Goal: Task Accomplishment & Management: Use online tool/utility

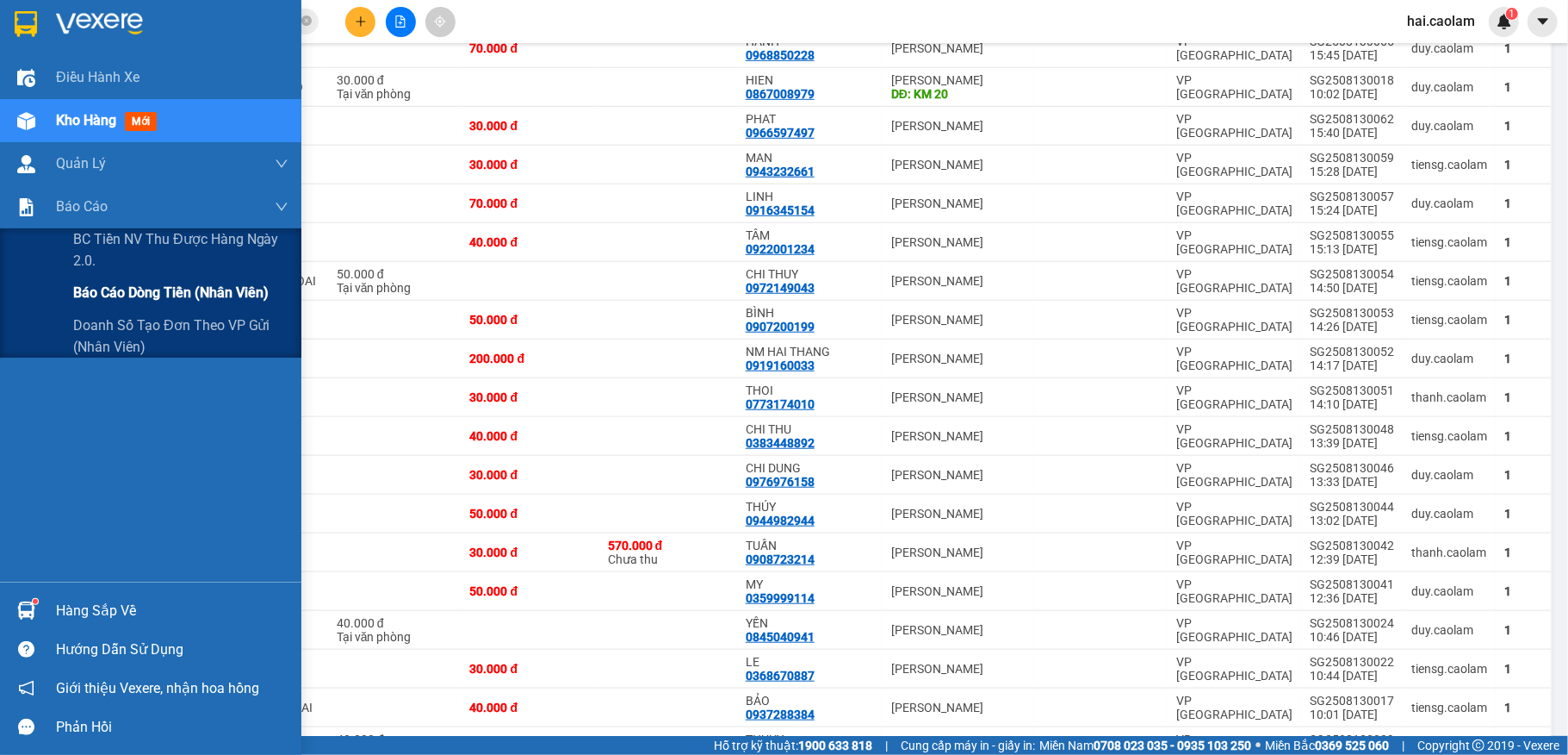
click at [176, 284] on span "Báo cáo dòng tiền (nhân viên)" at bounding box center [171, 292] width 195 height 21
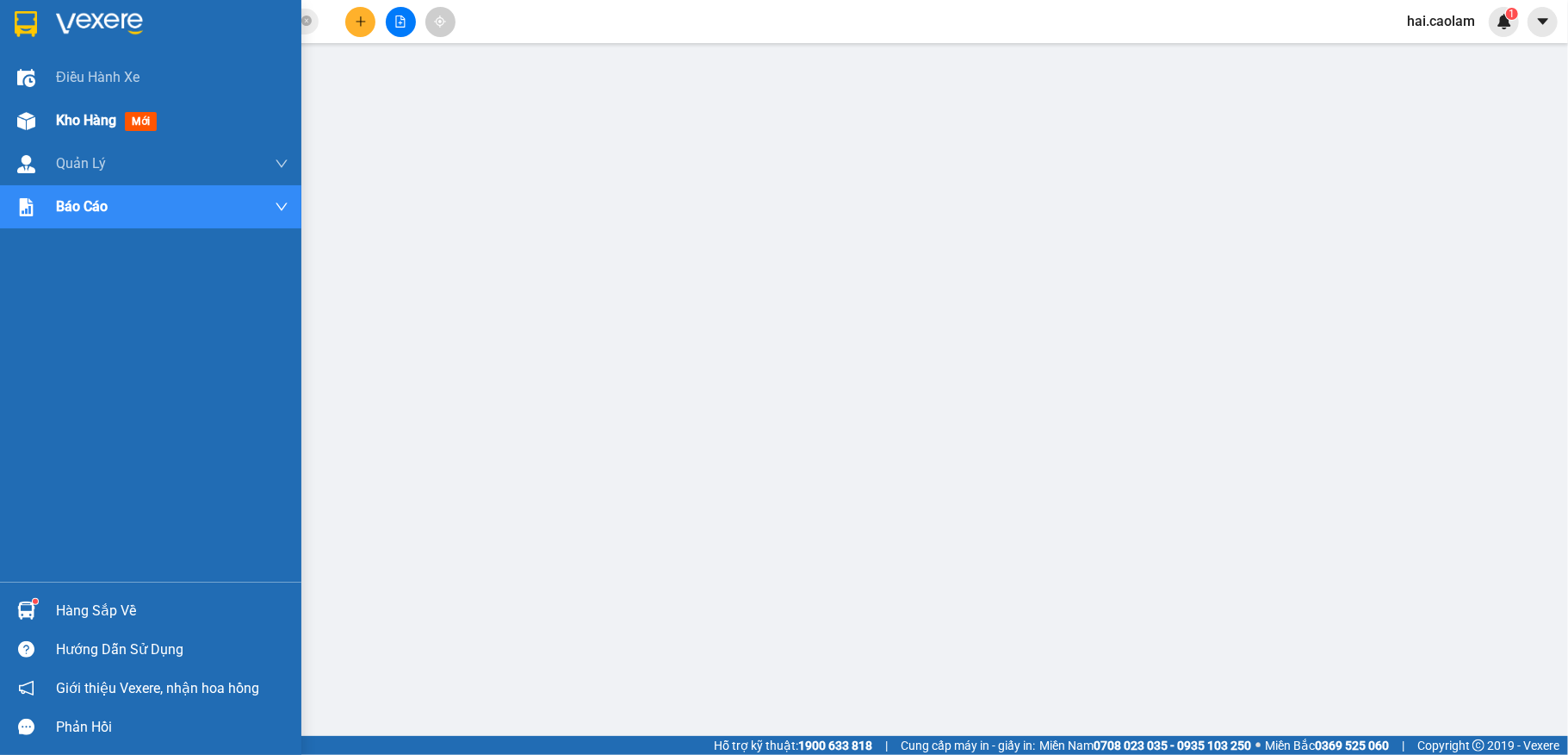
click at [43, 129] on div "Kho hàng mới" at bounding box center [150, 120] width 302 height 43
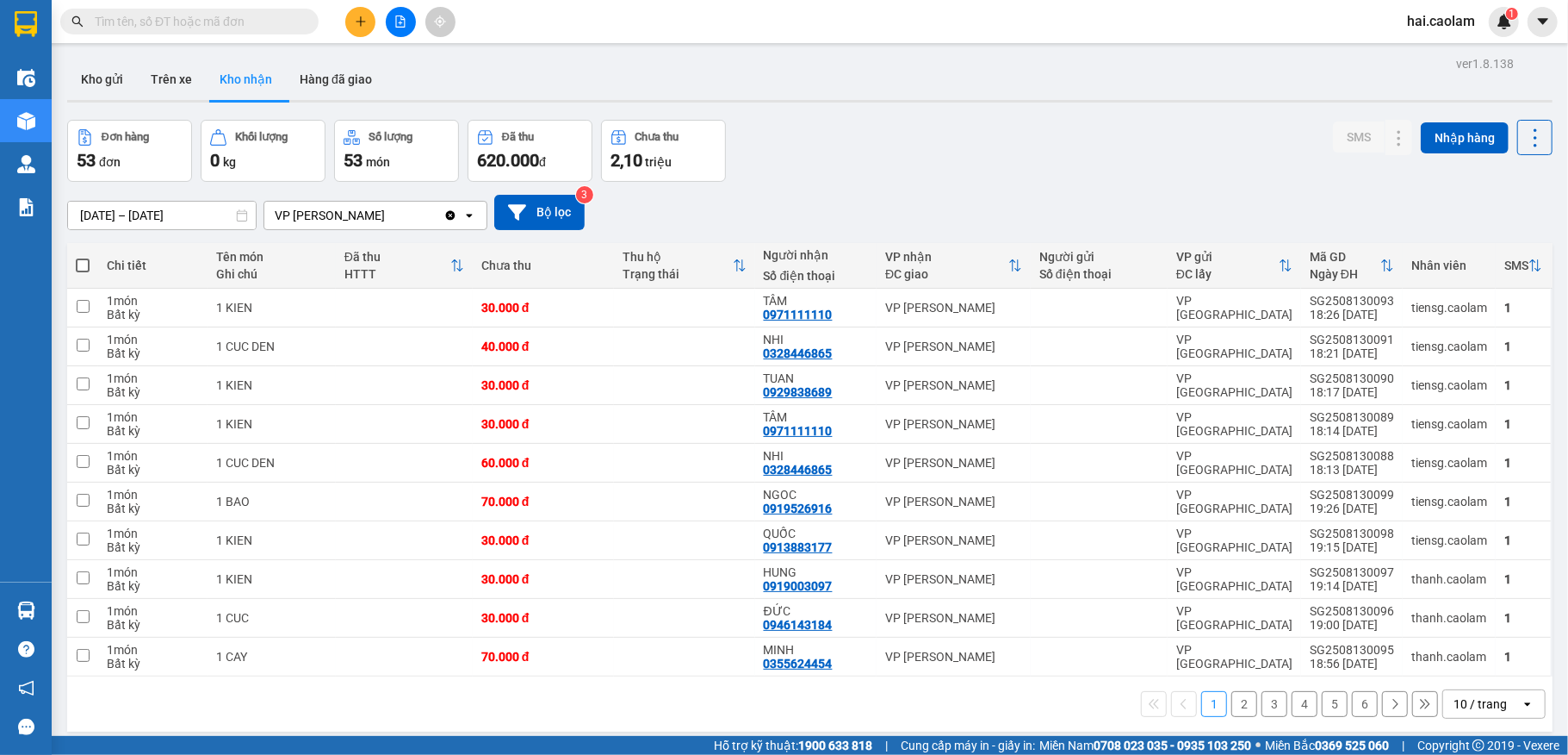
click at [414, 11] on div at bounding box center [400, 22] width 129 height 30
click at [411, 17] on button at bounding box center [401, 22] width 30 height 30
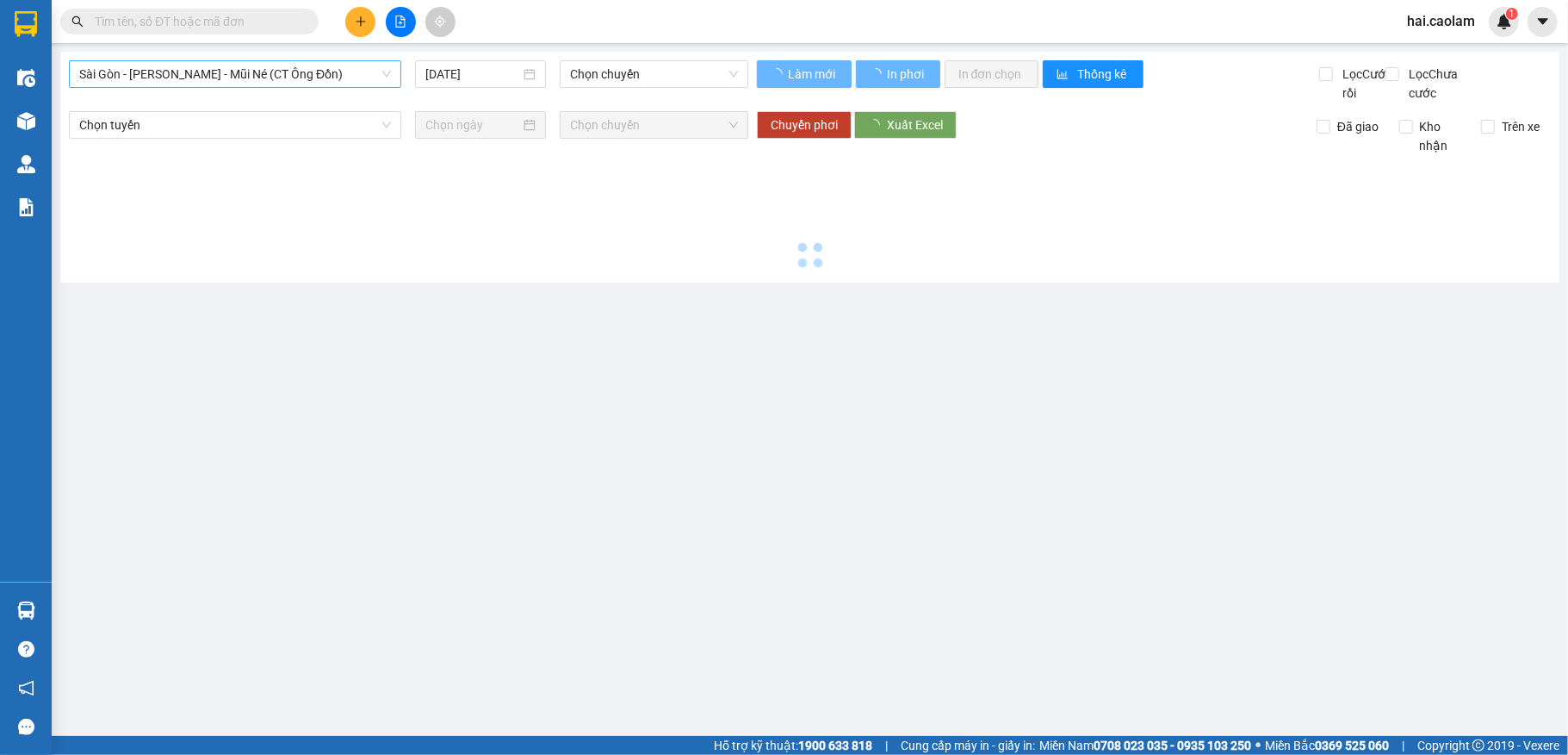
click at [228, 87] on div "Sài Gòn - Phan Thiết - Mũi Né (CT Ông Đồn)" at bounding box center [235, 74] width 332 height 28
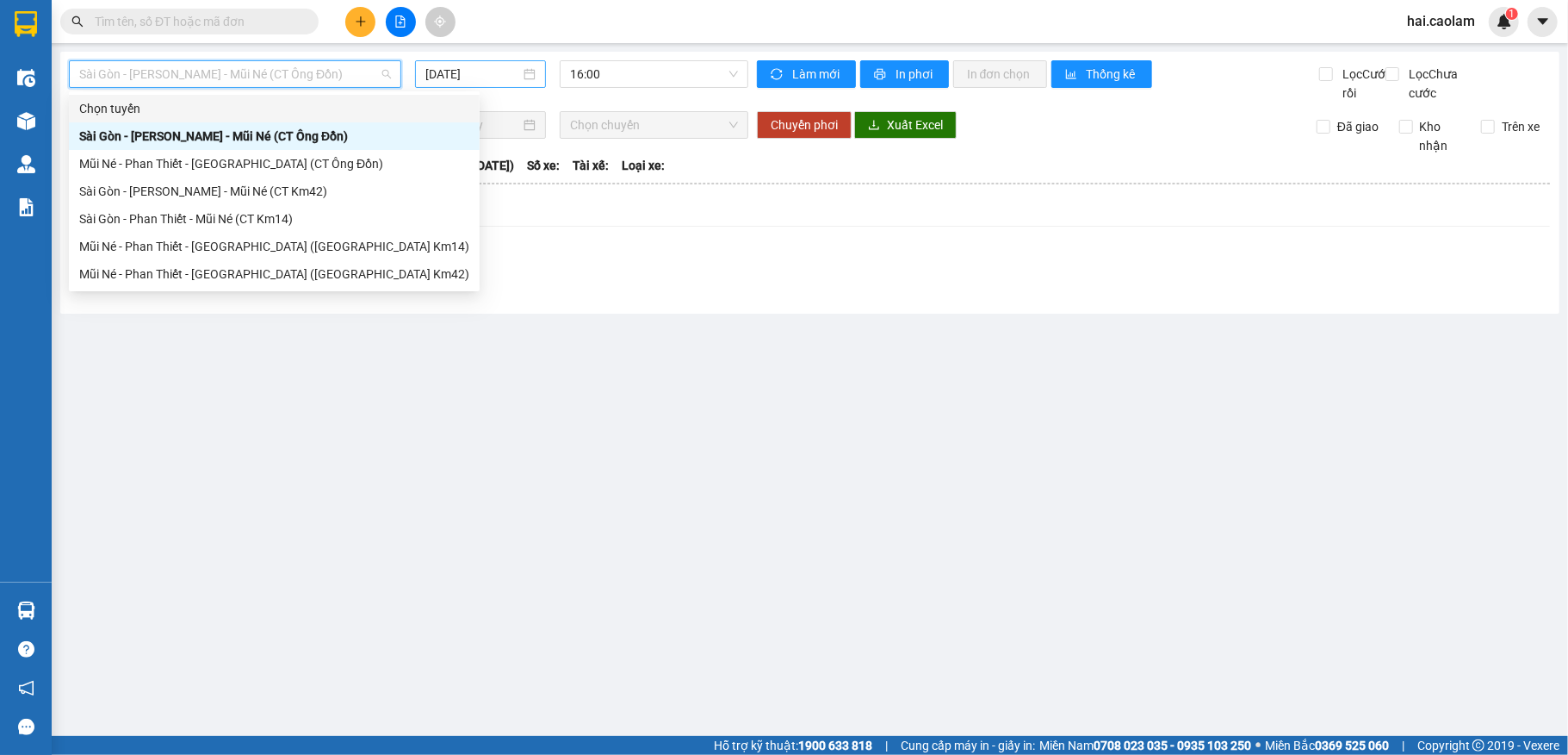
click at [448, 80] on input "14/08/2025" at bounding box center [472, 73] width 94 height 19
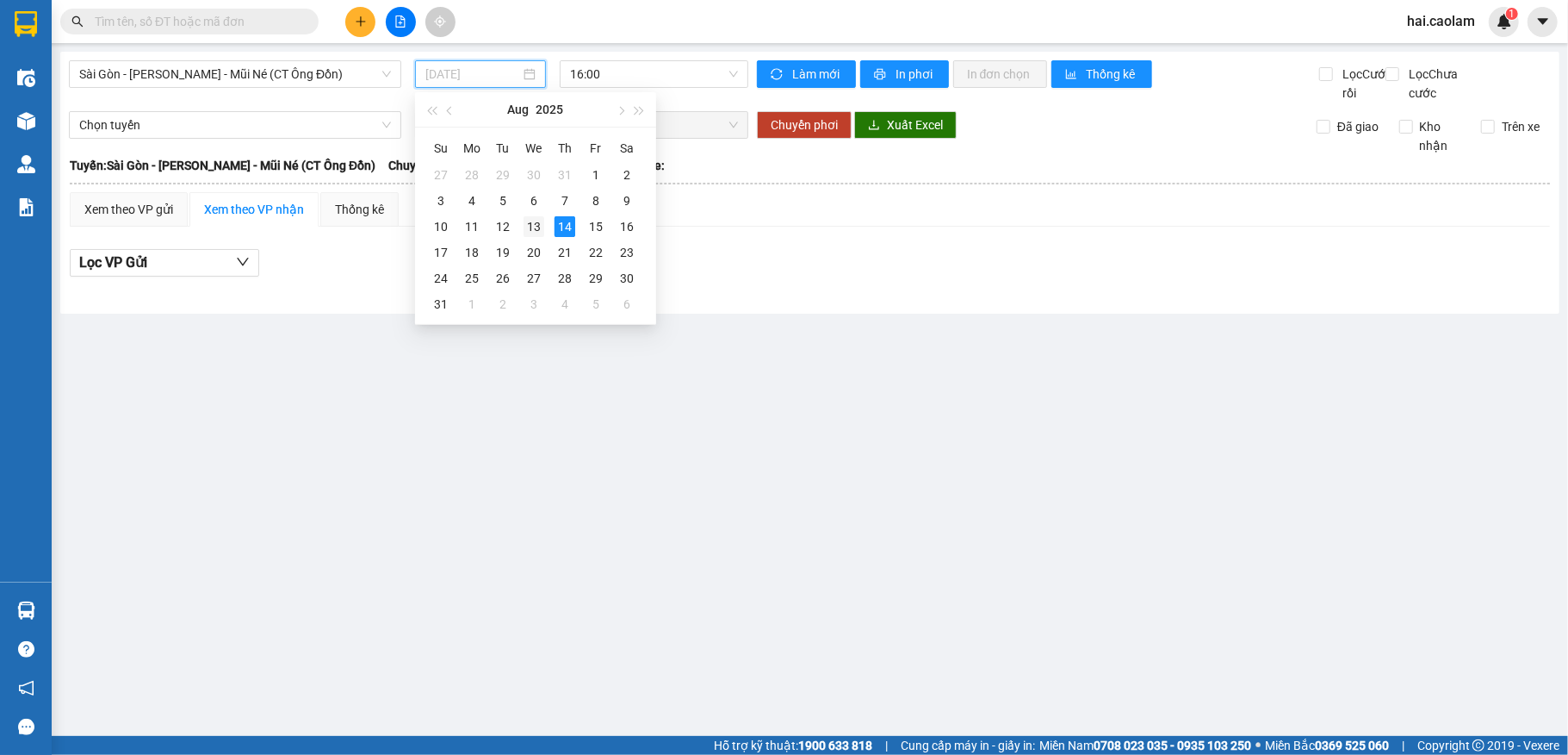
click at [537, 228] on div "13" at bounding box center [534, 227] width 21 height 21
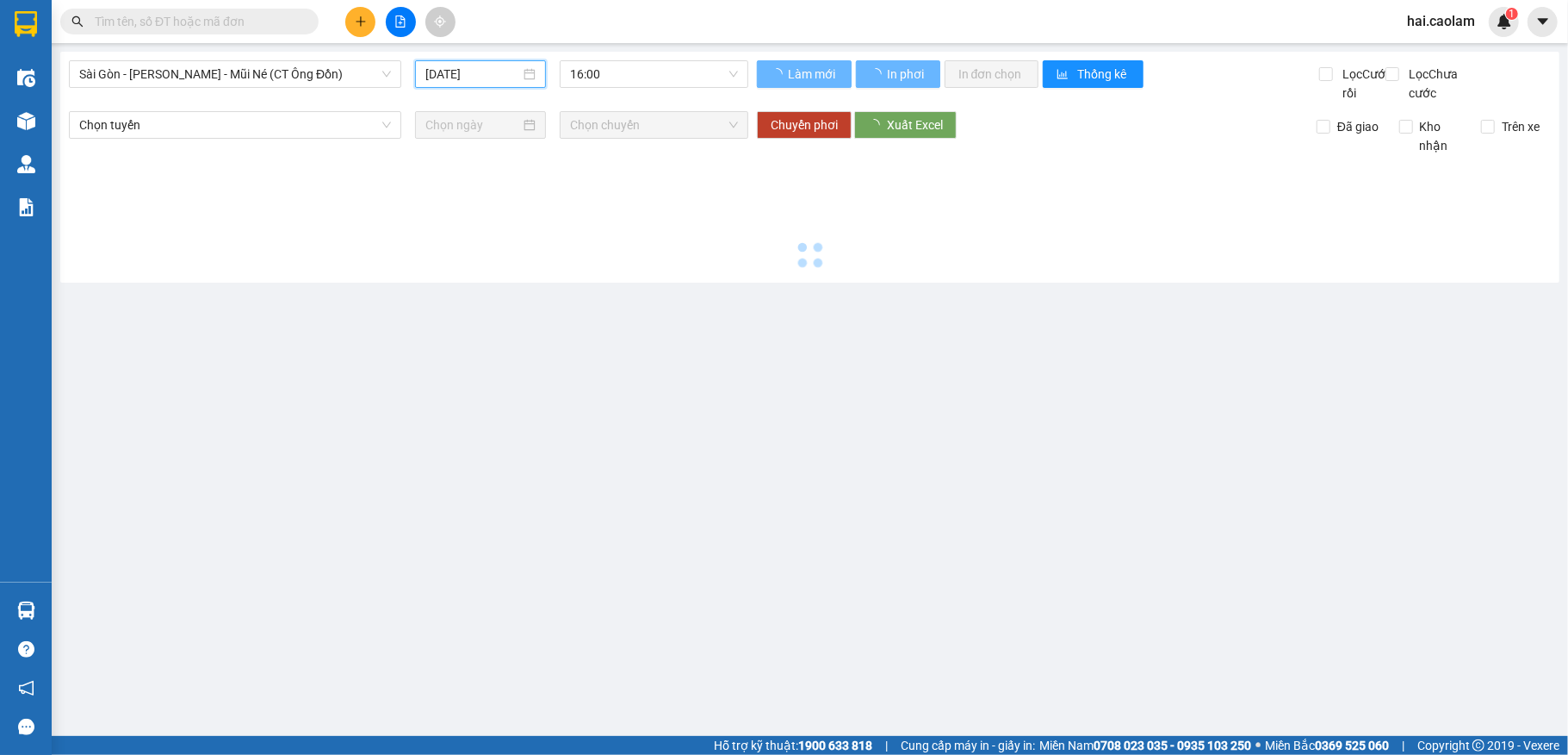
type input "[DATE]"
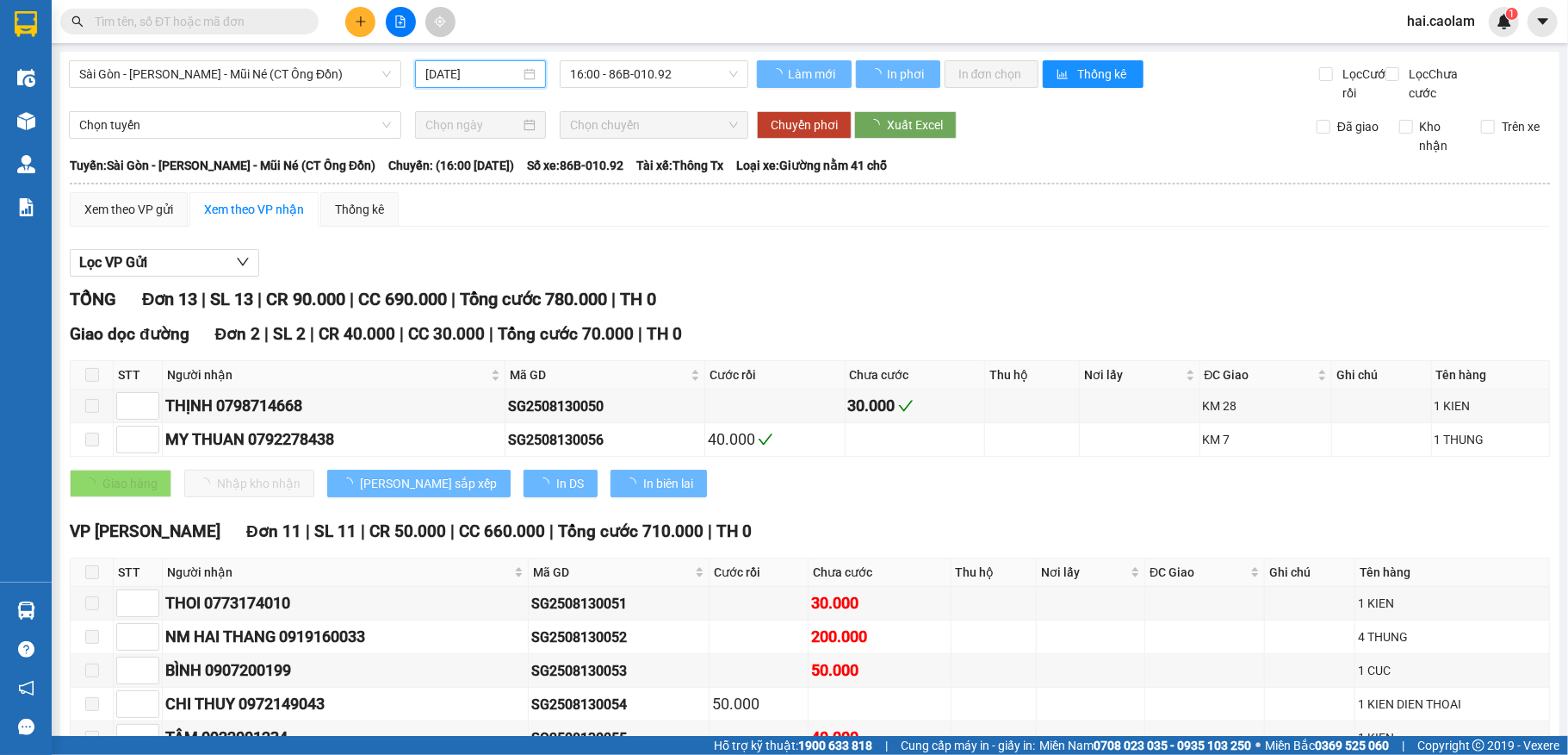
click at [622, 39] on div "Kết quả tìm kiếm ( 0 ) Bộ lọc No Data hai.caolam 1" at bounding box center [784, 21] width 1568 height 43
click at [615, 49] on main "Sài Gòn - Phan Thiết - Mũi Né (CT Ông Đồn) 13/08/2025 16:00 - 86B-010.92 Làm mớ…" at bounding box center [784, 368] width 1568 height 736
click at [607, 70] on span "16:00 - 86B-010.92" at bounding box center [654, 74] width 168 height 26
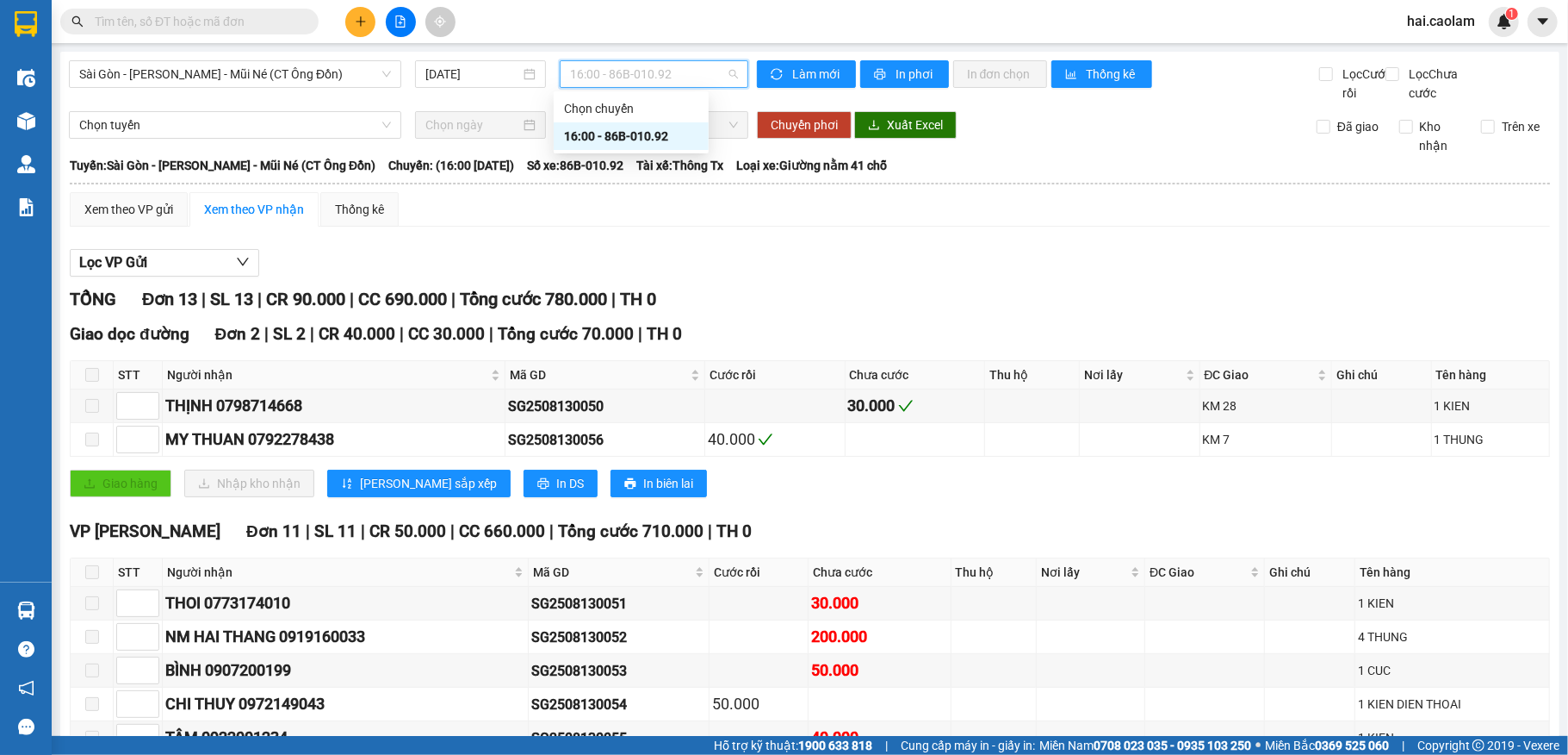
click at [613, 76] on span "16:00 - 86B-010.92" at bounding box center [654, 74] width 168 height 26
click at [600, 91] on div "Sài Gòn - Phan Thiết - Mũi Né (CT Ông Đồn) 13/08/2025 16:00 16:00 - 86B-010.92" at bounding box center [408, 82] width 679 height 42
click at [602, 73] on span "16:00 - 86B-010.92" at bounding box center [654, 74] width 168 height 26
click at [273, 72] on span "Sài Gòn - Phan Thiết - Mũi Né (CT Ông Đồn)" at bounding box center [235, 74] width 312 height 26
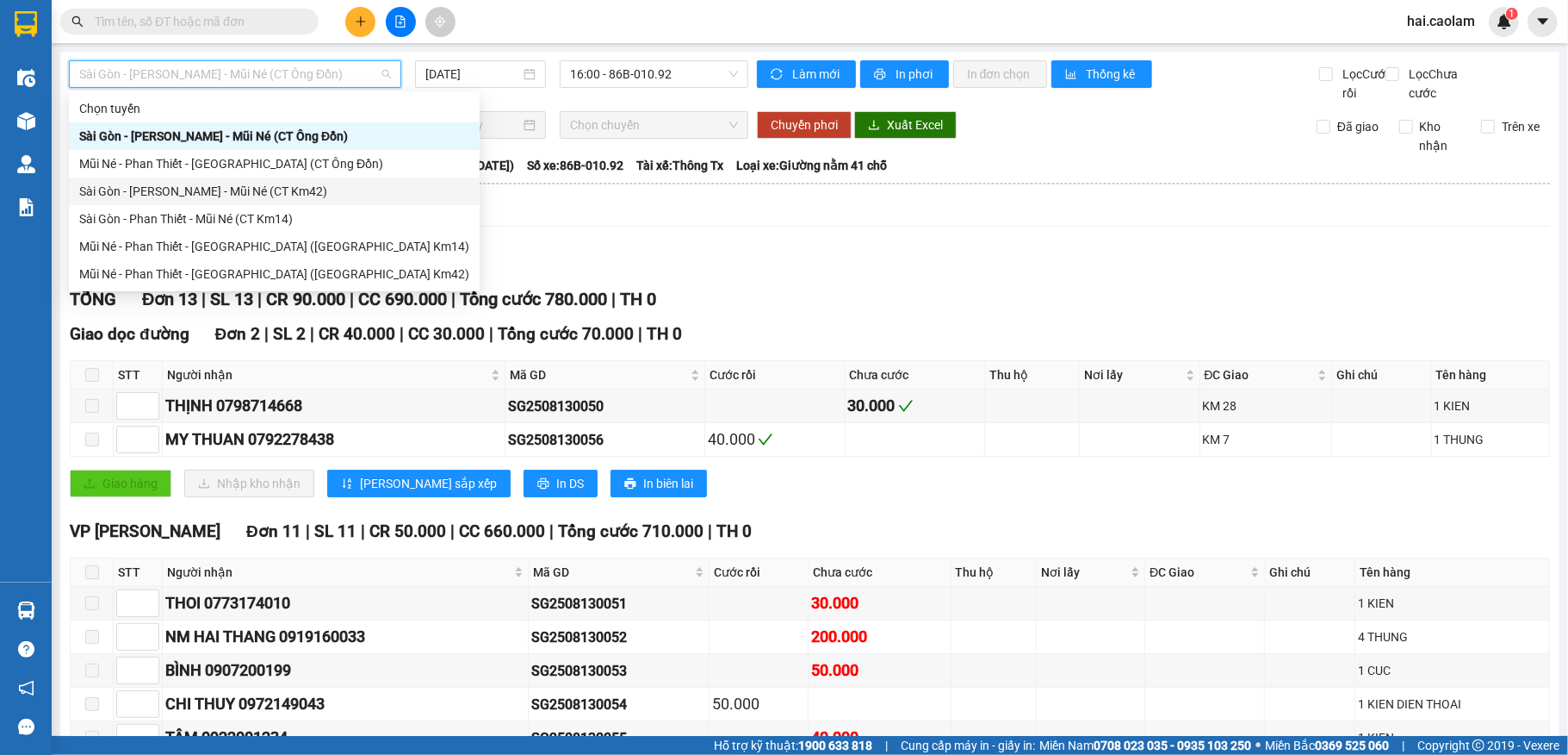
click at [283, 200] on div "Sài Gòn - [PERSON_NAME] Né (CT Km42)" at bounding box center [273, 191] width 390 height 19
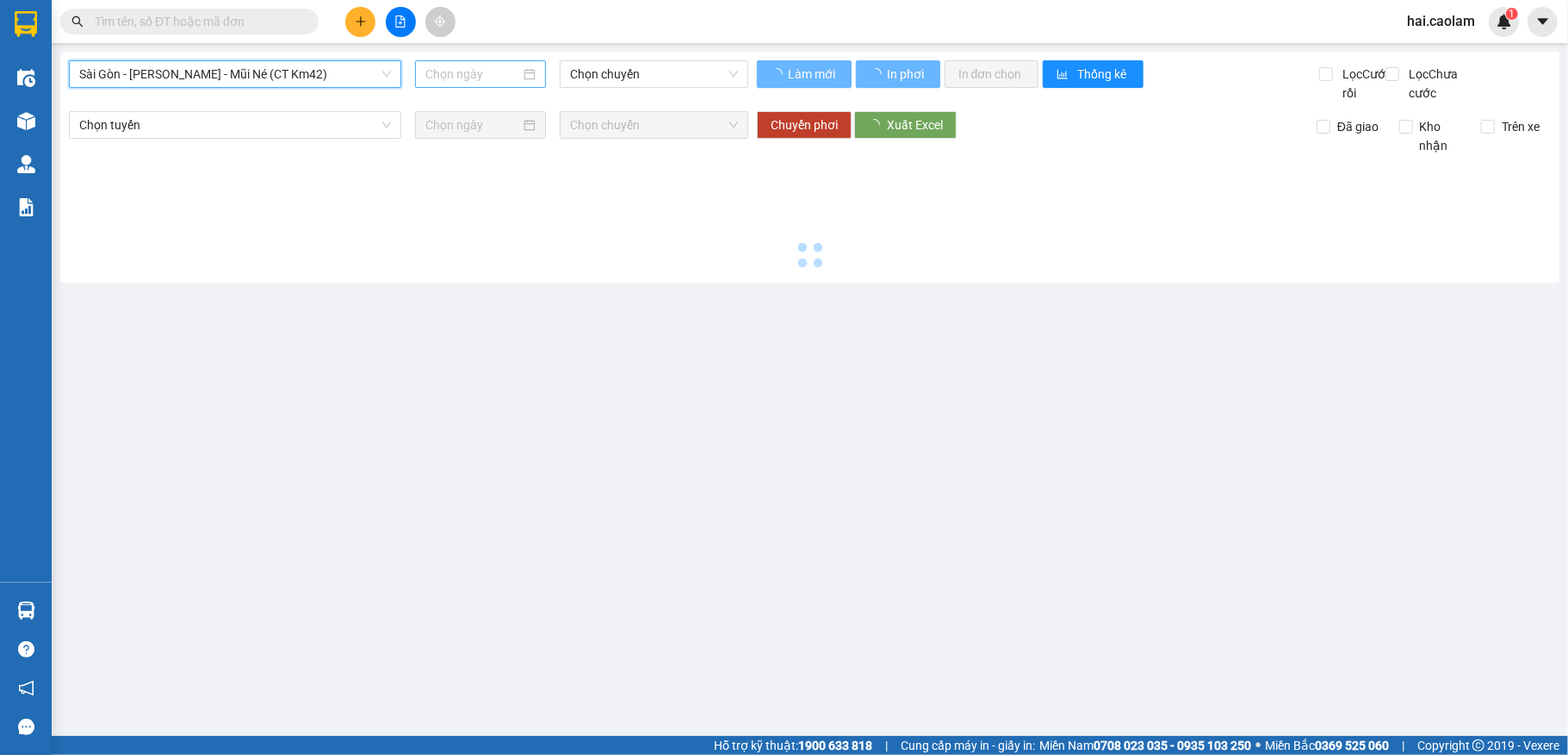
click at [428, 80] on input at bounding box center [472, 73] width 94 height 19
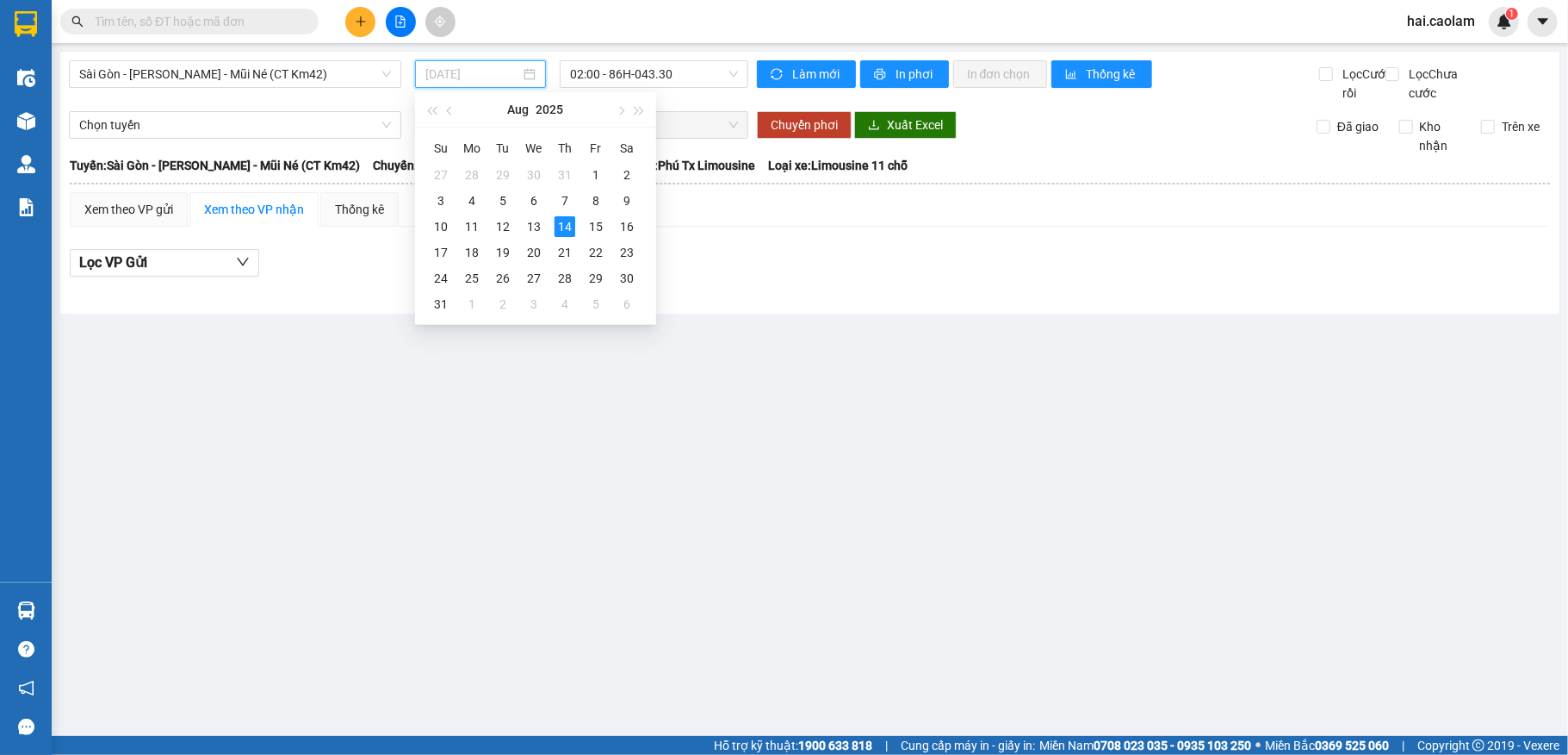
click at [538, 224] on div "13" at bounding box center [534, 227] width 21 height 21
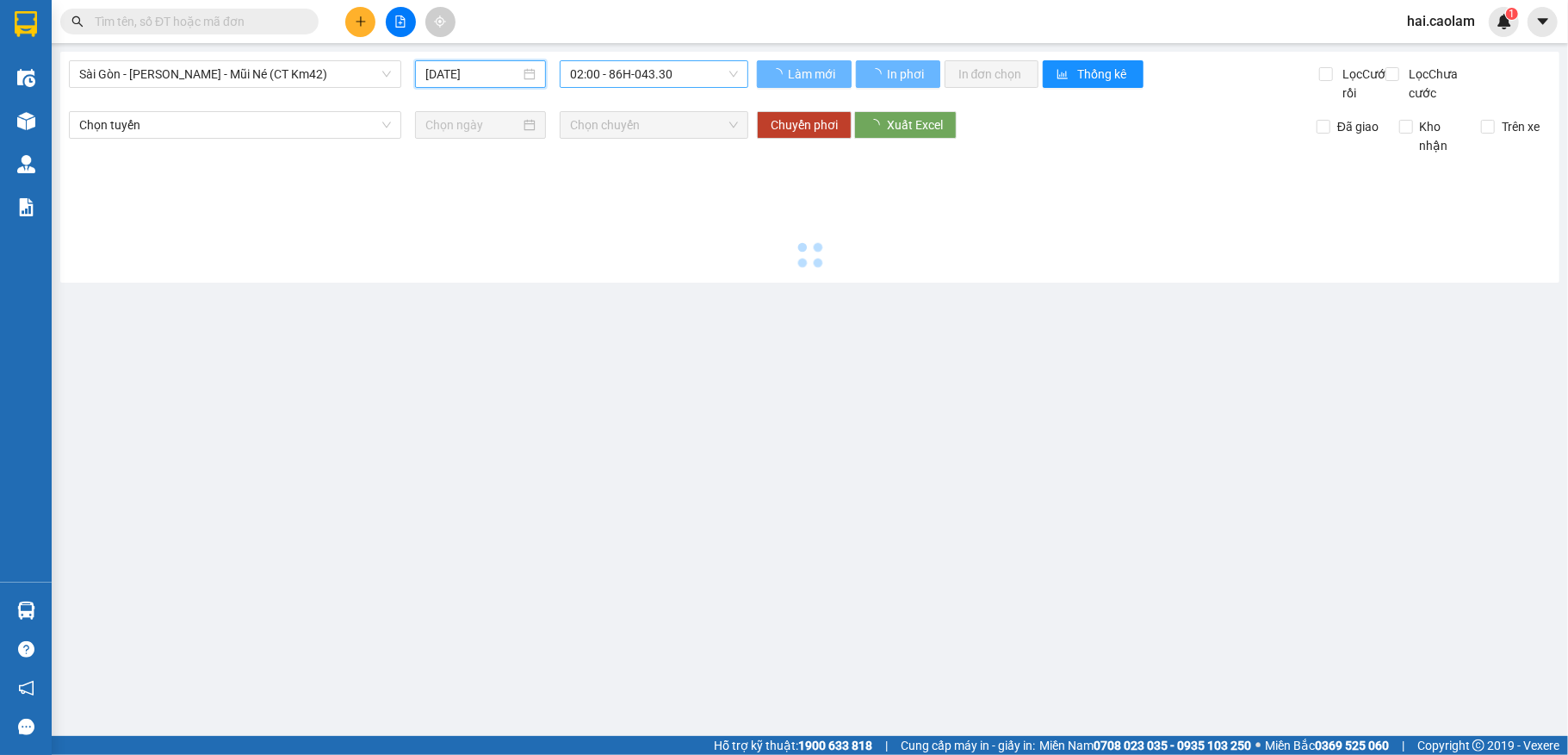
click at [656, 83] on span "02:00 - 86H-043.30" at bounding box center [654, 74] width 168 height 26
type input "[DATE]"
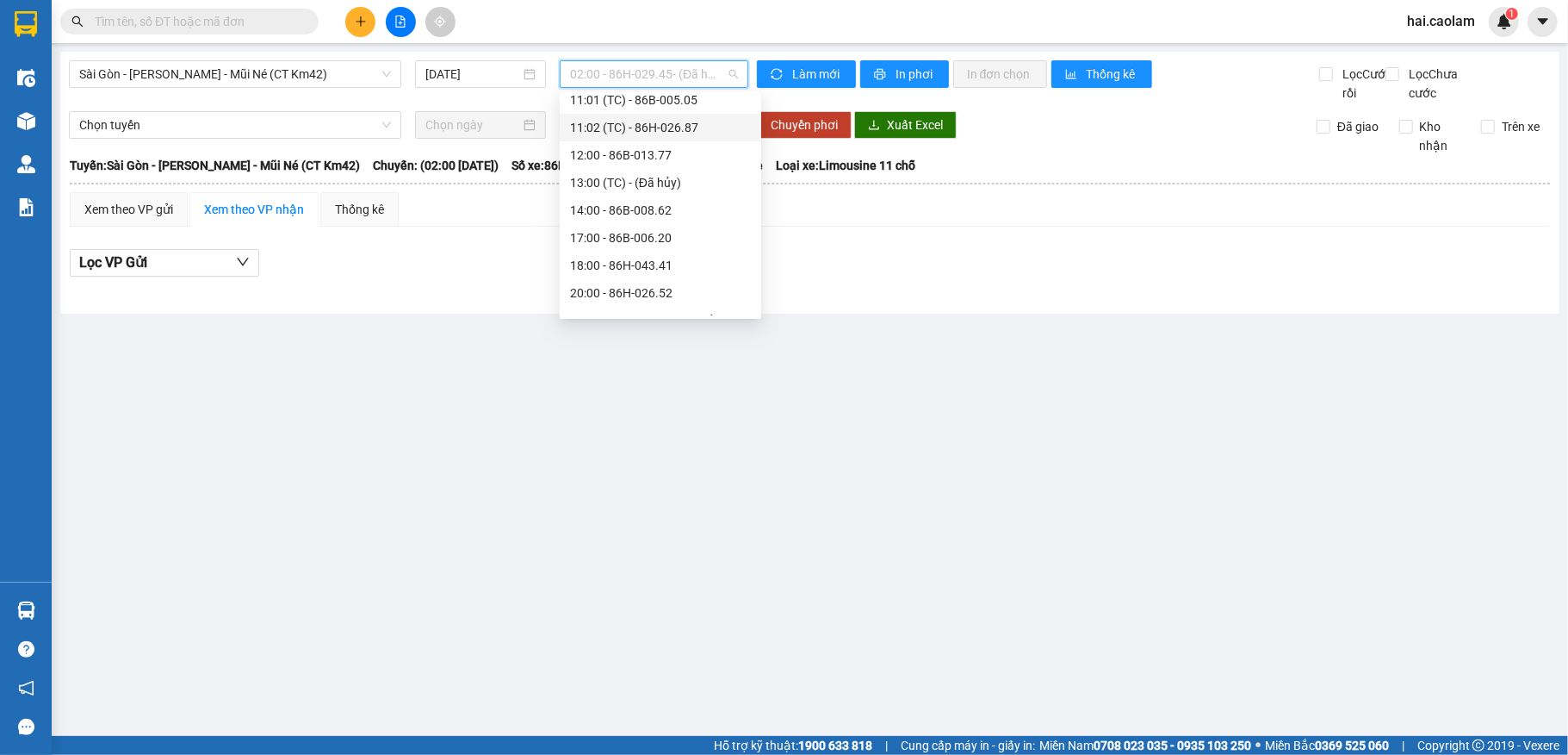
scroll to position [386, 0]
click at [665, 242] on div "18:00 - 86H-043.41" at bounding box center [660, 246] width 181 height 19
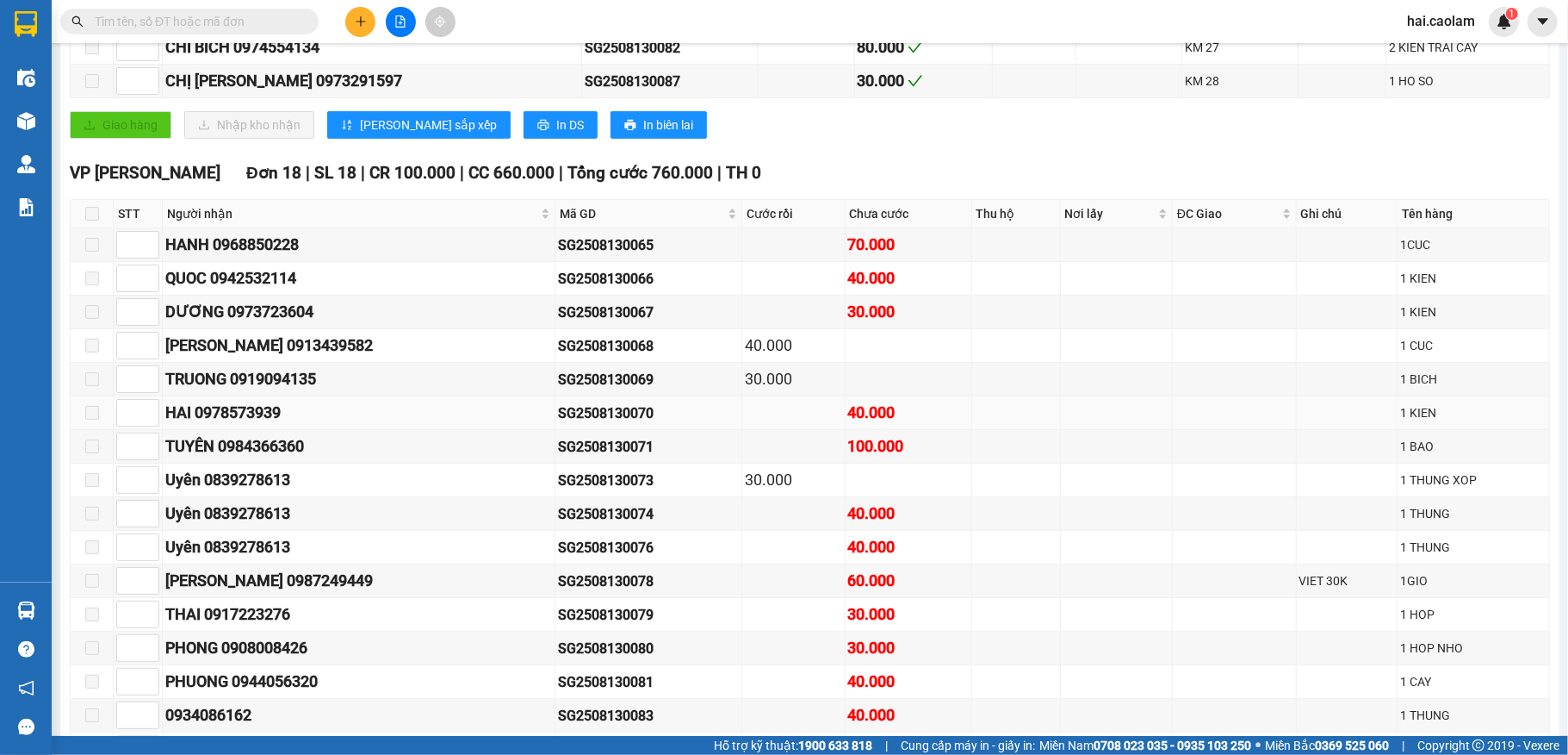
scroll to position [686, 0]
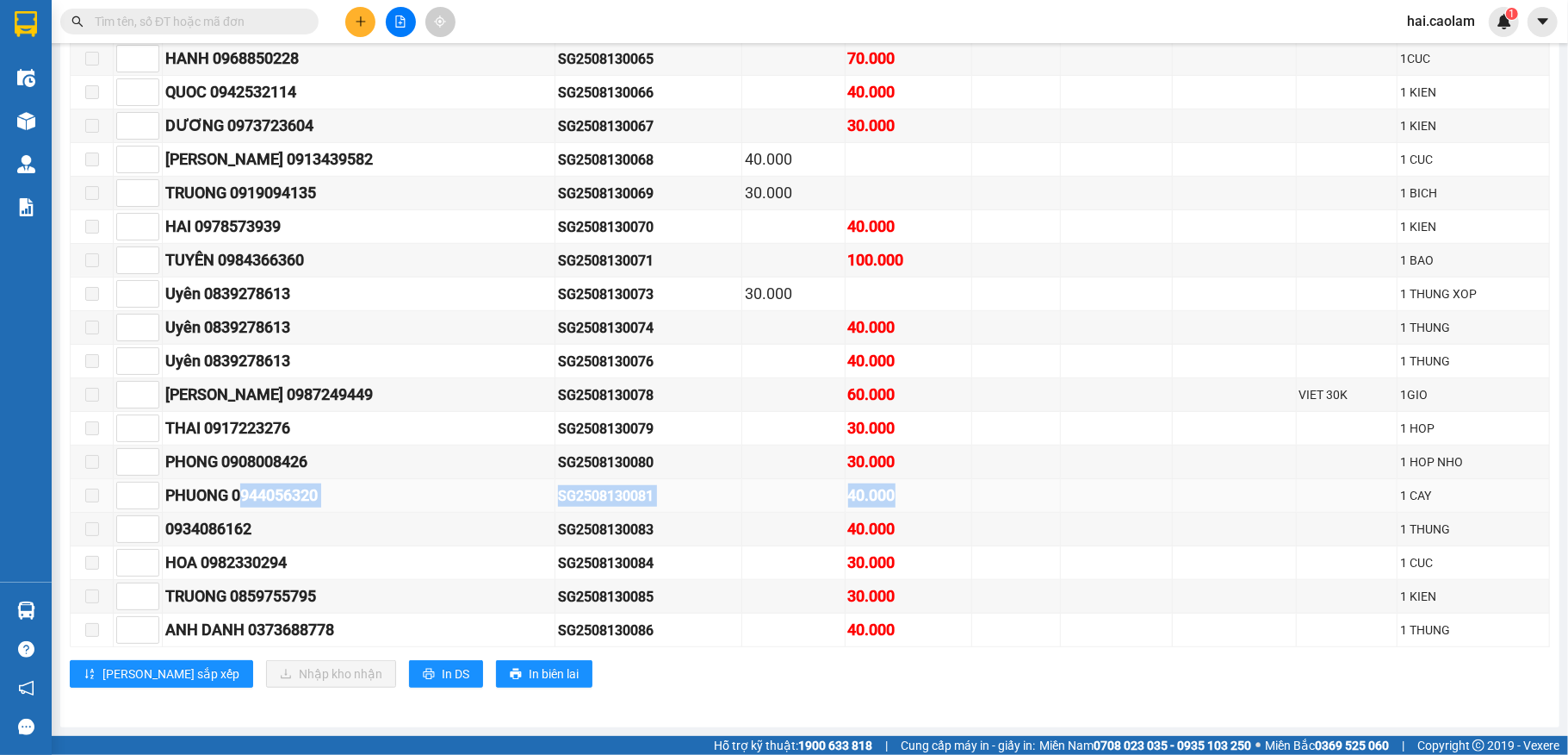
drag, startPoint x: 248, startPoint y: 489, endPoint x: 916, endPoint y: 486, distance: 668.0
click at [916, 486] on tr "PHUONG 0944056320 SG2508130081 40.000 1 CAY" at bounding box center [810, 495] width 1479 height 34
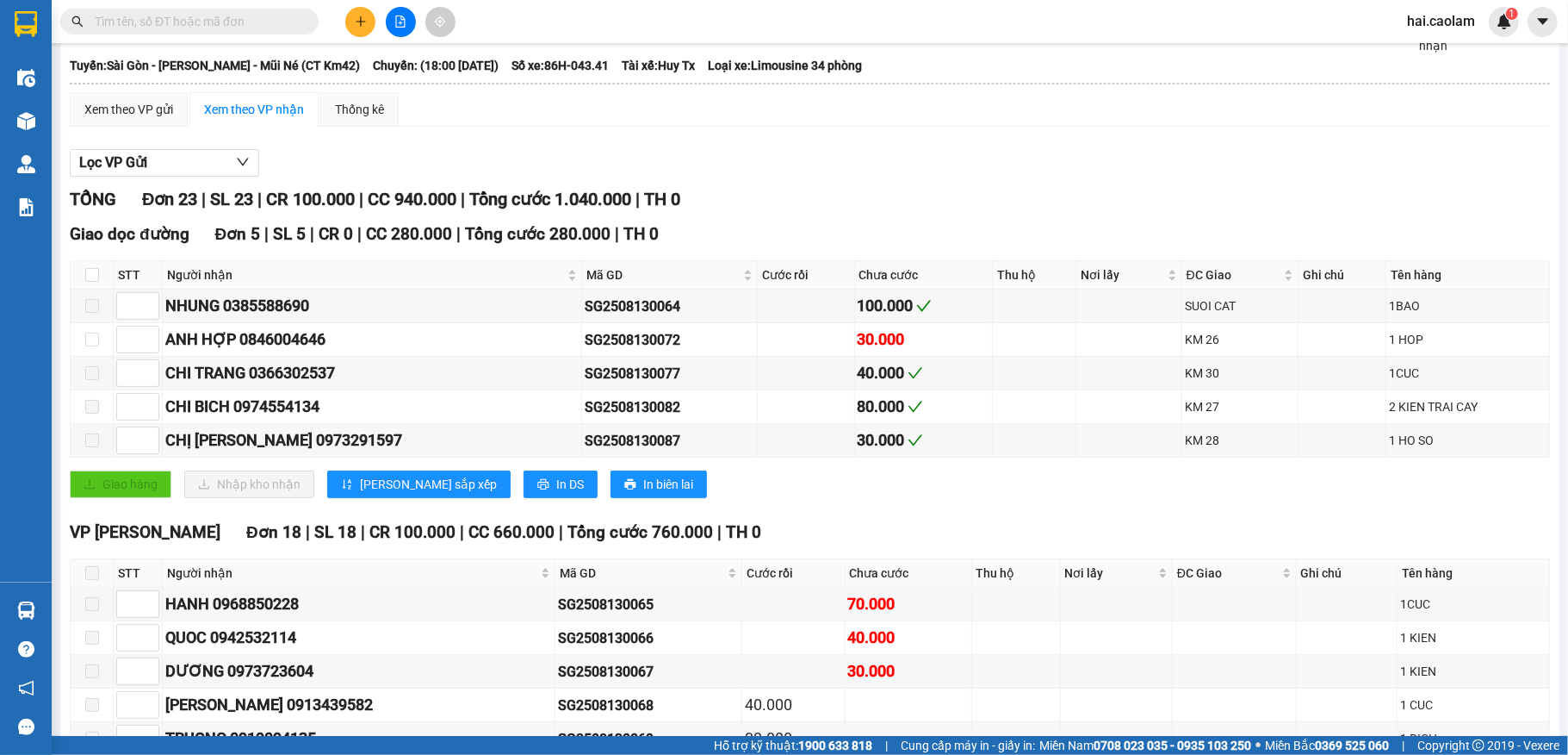
scroll to position [0, 0]
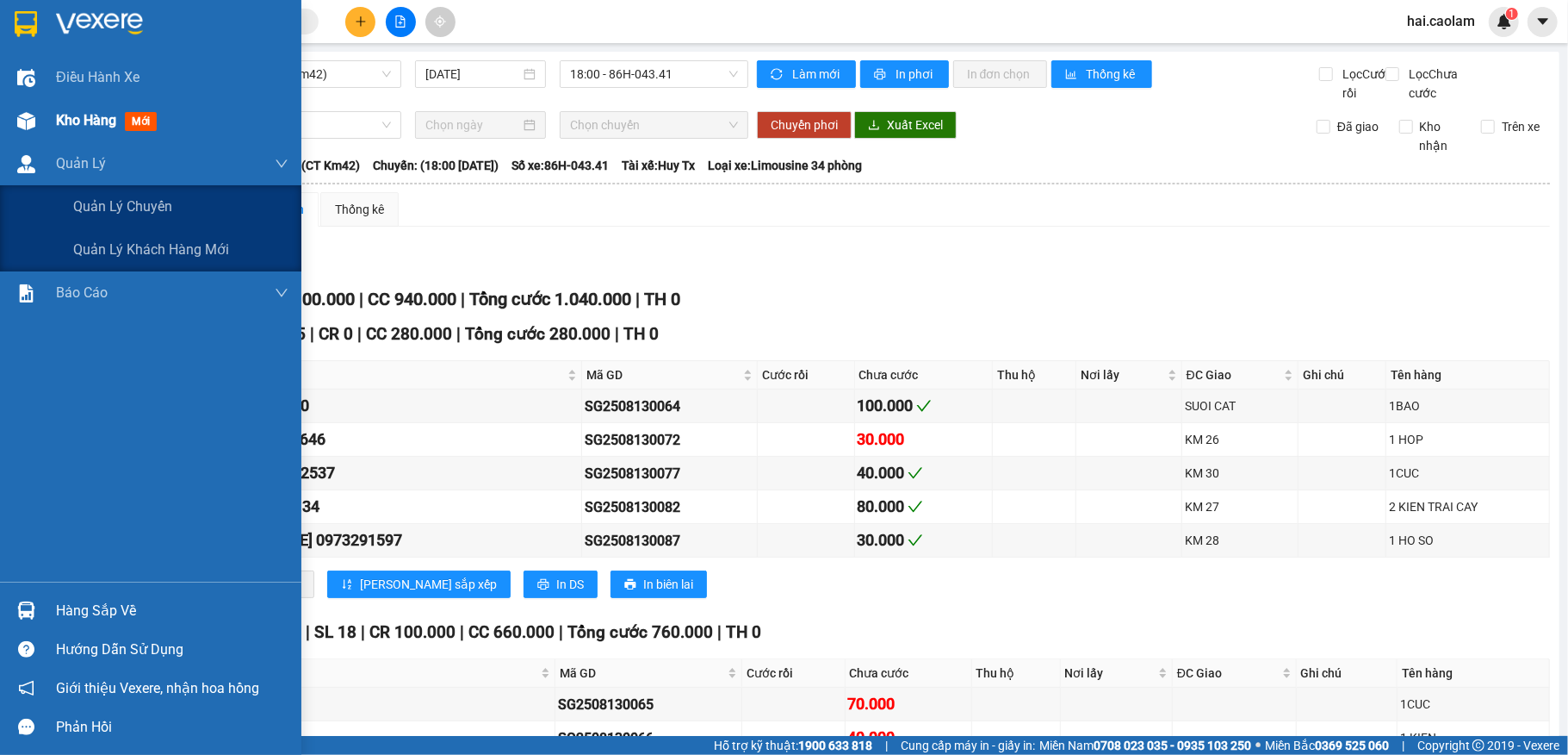
click at [74, 124] on span "Kho hàng" at bounding box center [86, 120] width 61 height 17
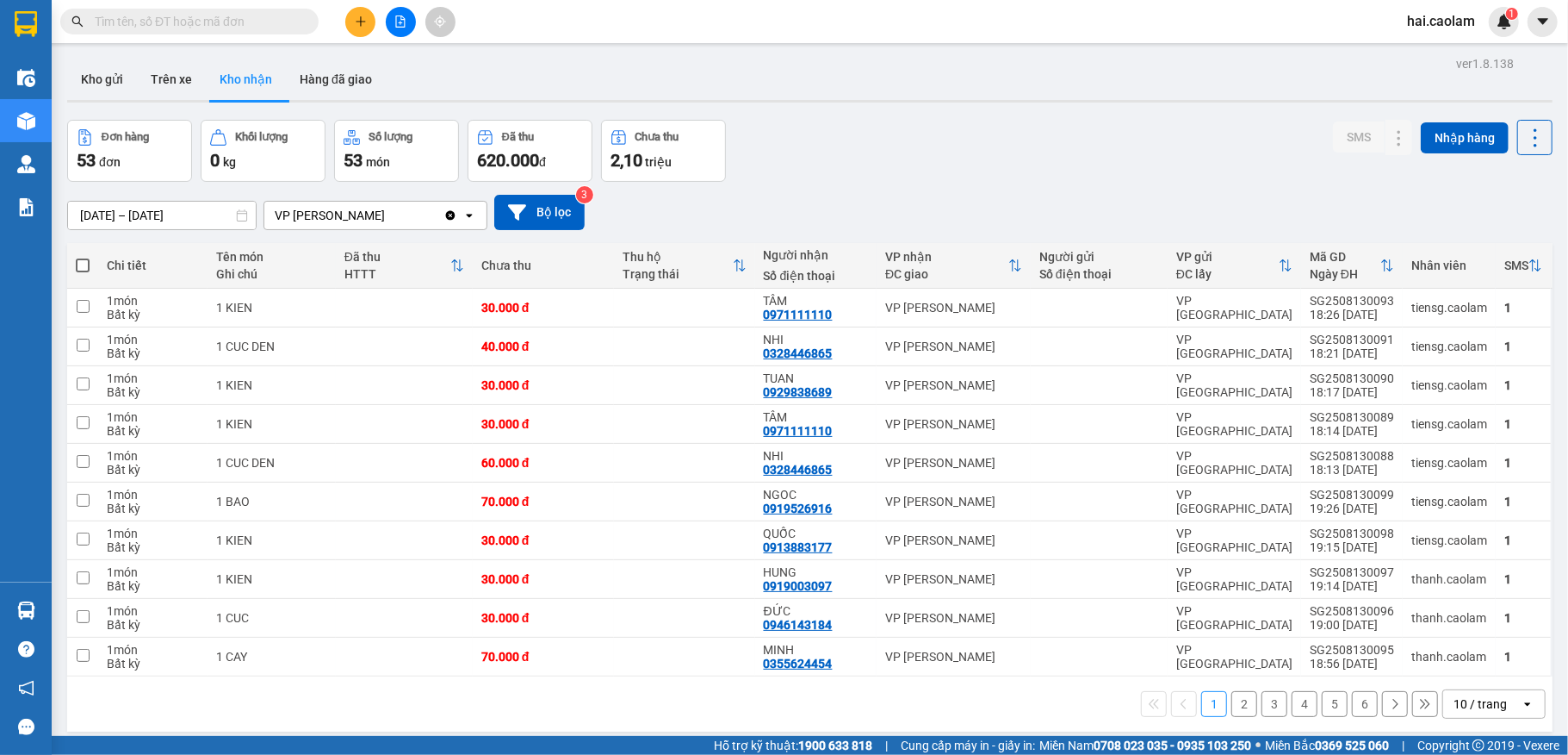
click at [91, 218] on input "12/08/2025 – 14/08/2025" at bounding box center [161, 216] width 188 height 28
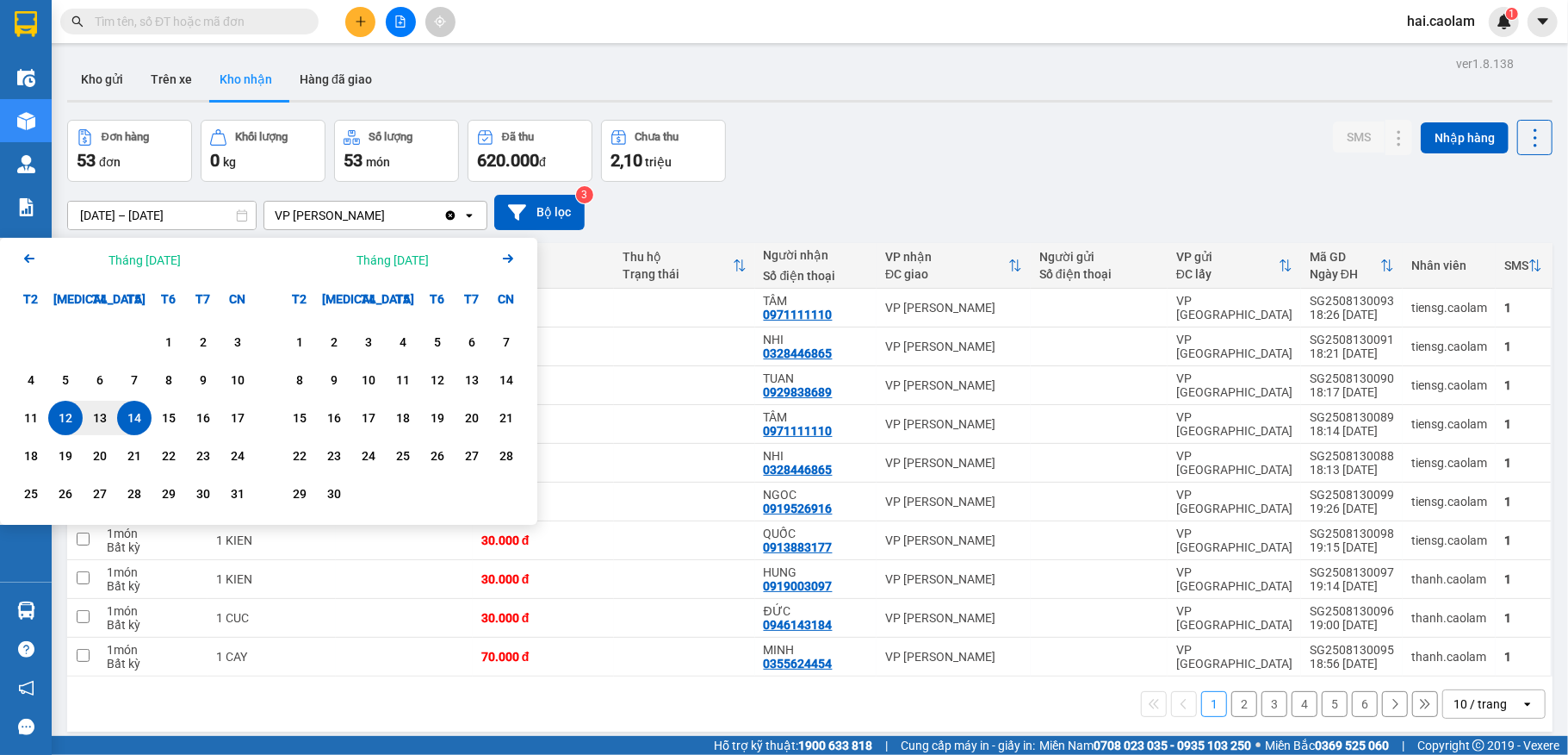
click at [35, 266] on icon "Arrow Left" at bounding box center [29, 258] width 21 height 21
click at [229, 339] on div "1" at bounding box center [237, 342] width 24 height 21
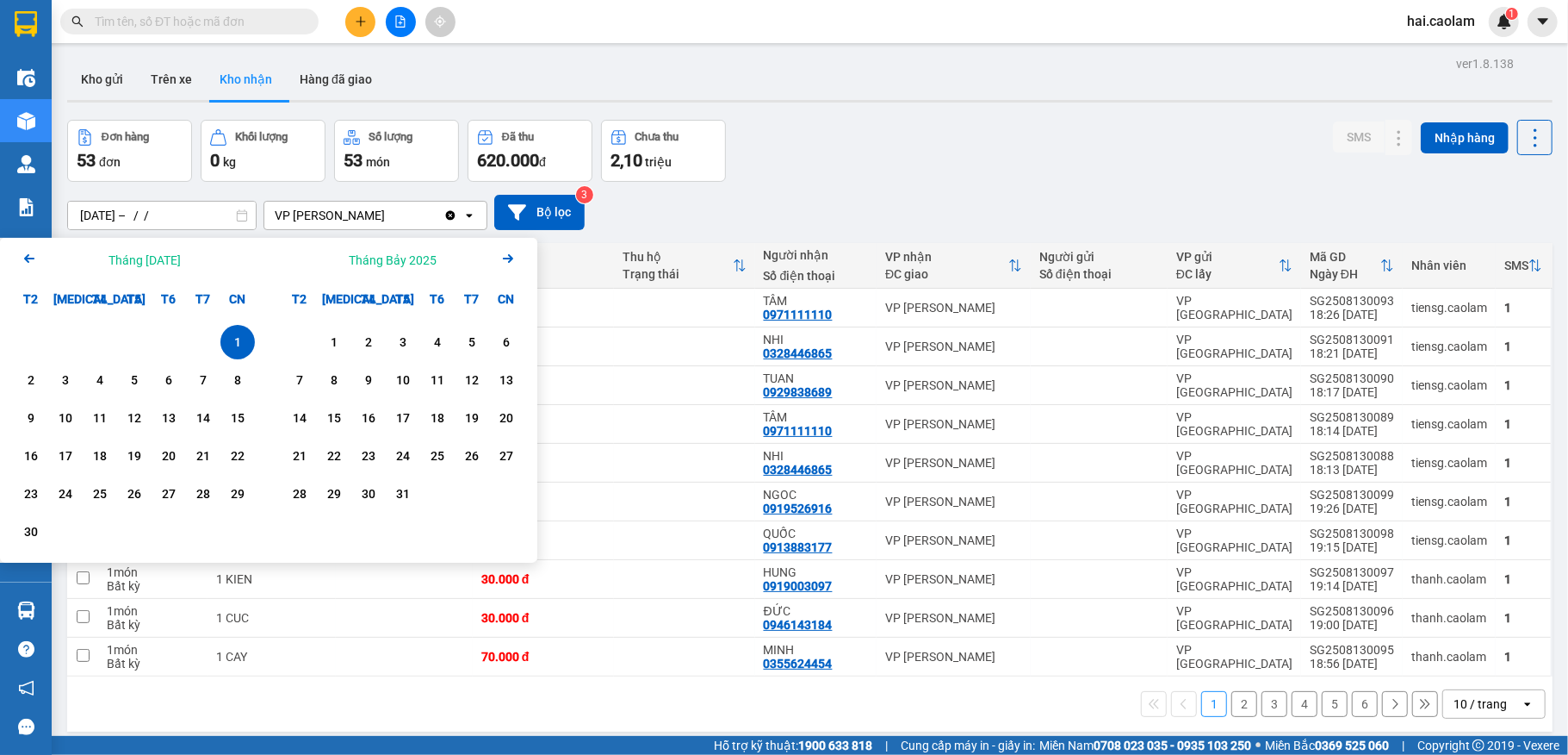
click at [504, 260] on icon "Arrow Right" at bounding box center [508, 258] width 21 height 21
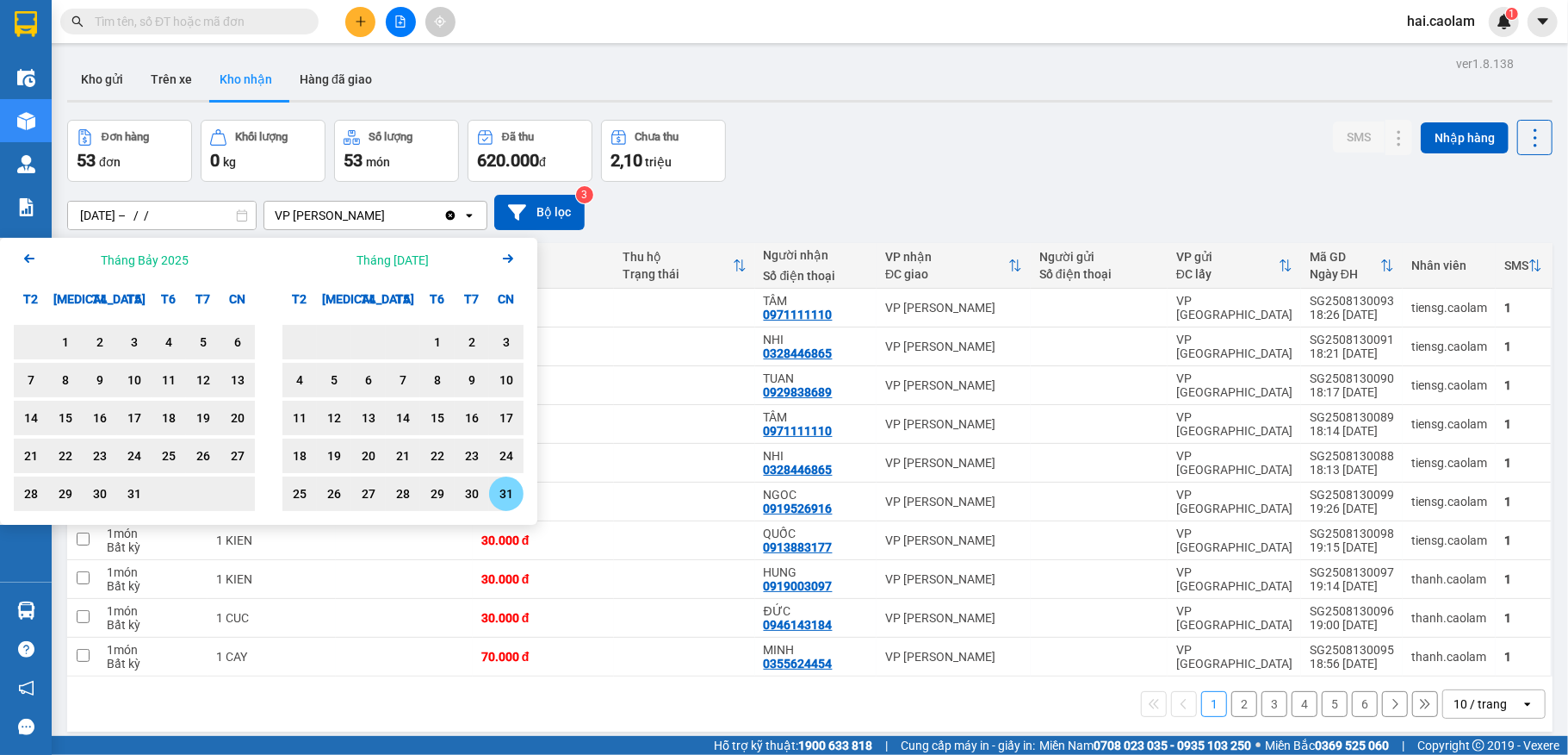
click at [511, 498] on div "31" at bounding box center [506, 494] width 24 height 21
type input "[DATE] – [DATE]"
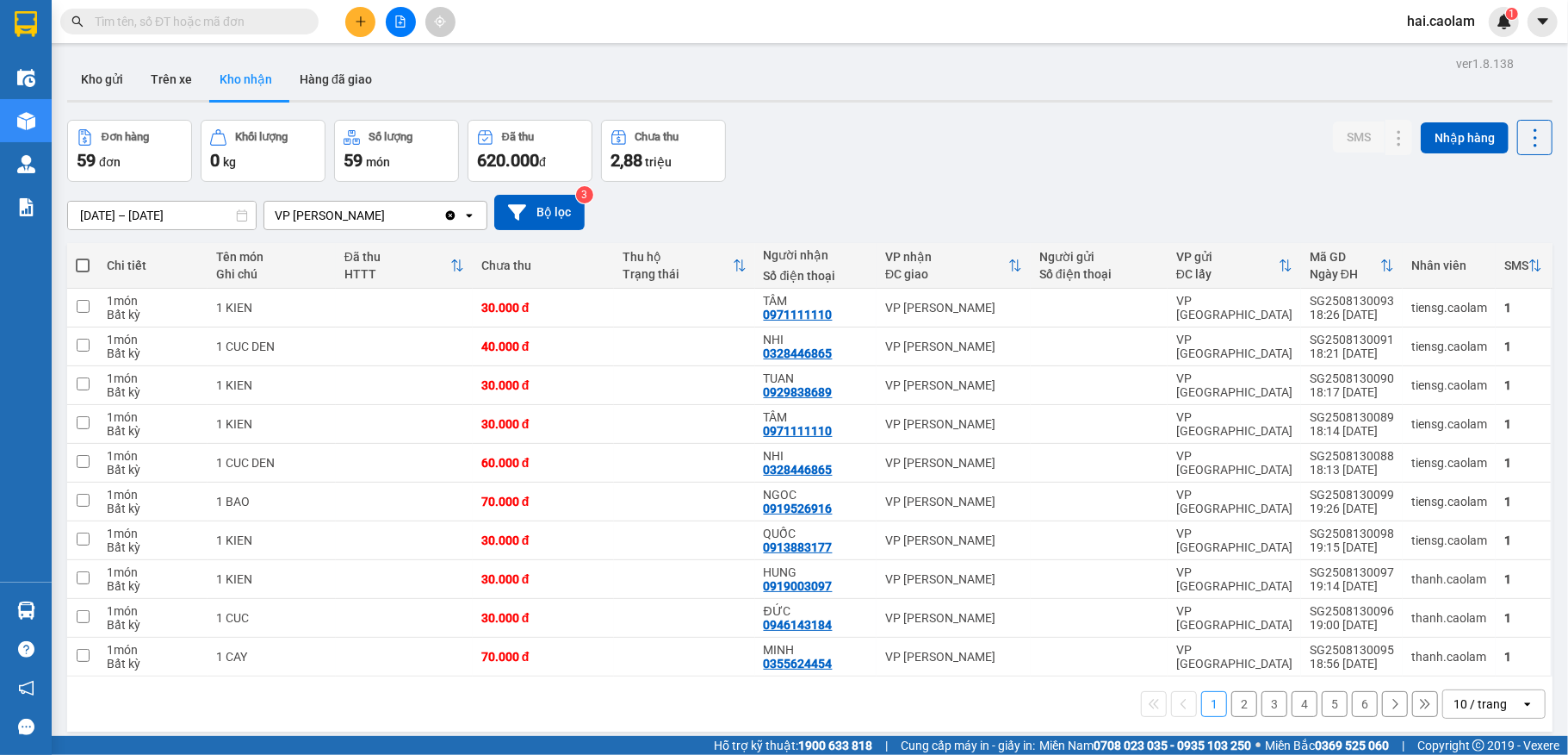
click at [1485, 713] on div "10 / trang" at bounding box center [1480, 704] width 53 height 17
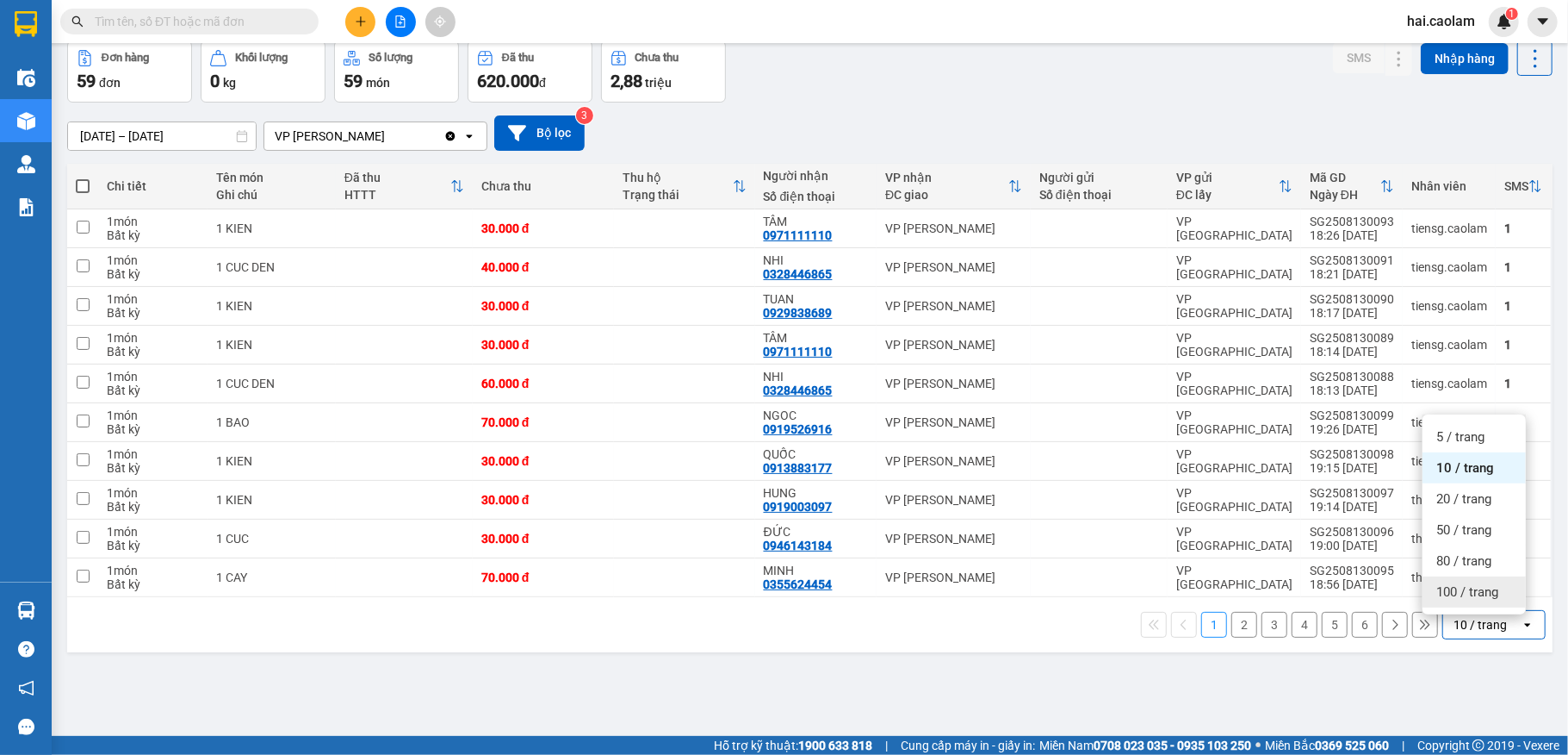
click at [1473, 598] on span "100 / trang" at bounding box center [1467, 592] width 62 height 17
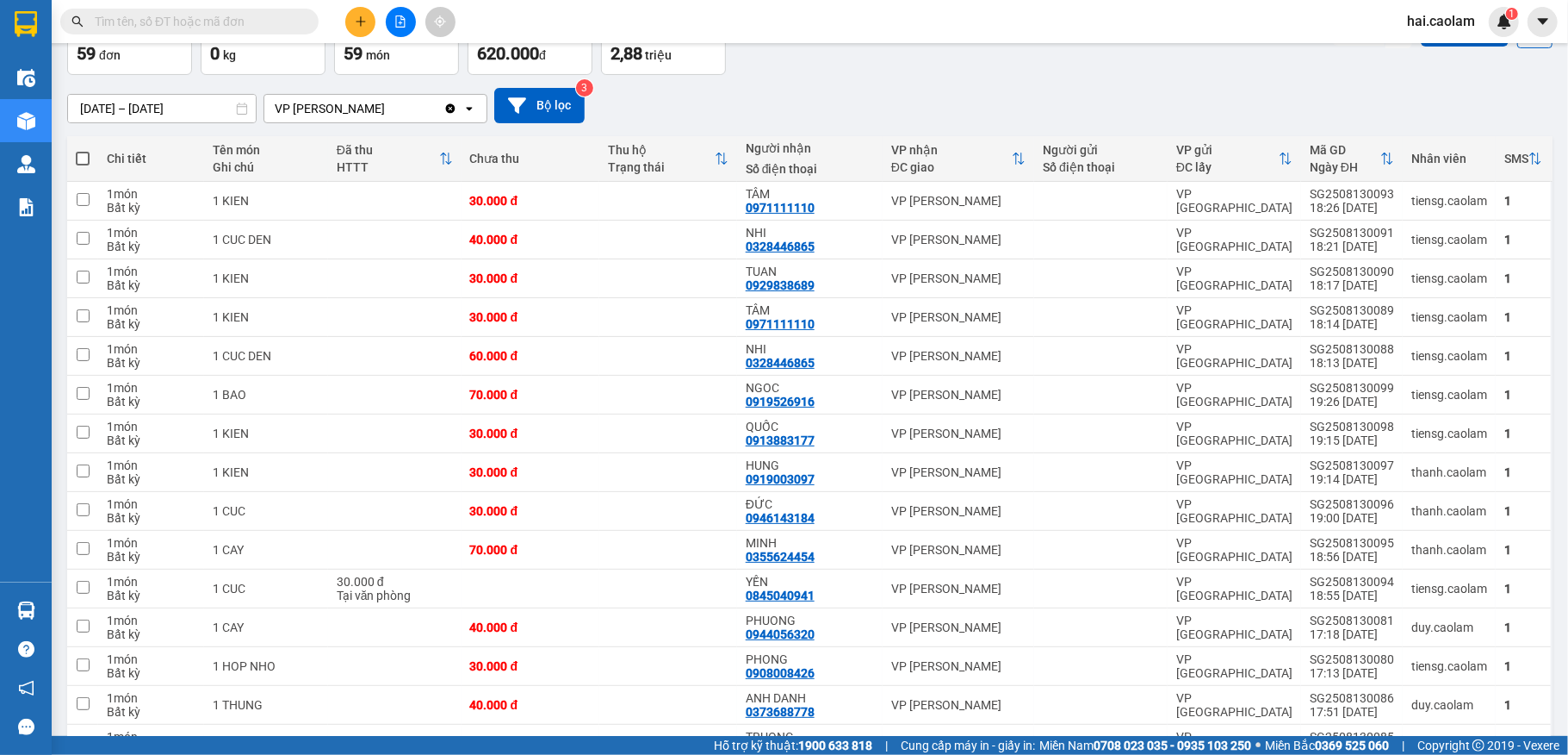
scroll to position [59, 0]
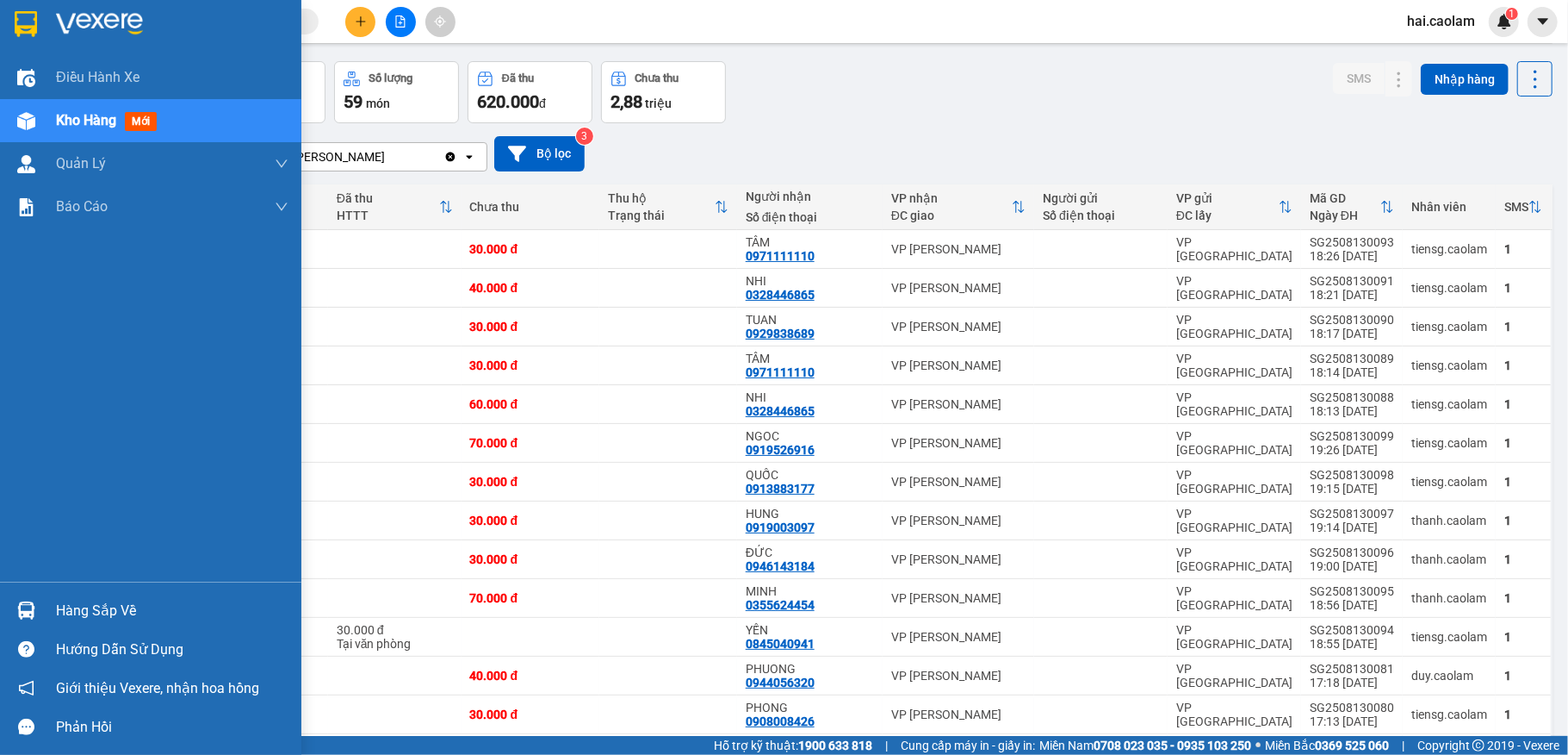
click at [106, 610] on div "Hàng sắp về" at bounding box center [172, 611] width 233 height 26
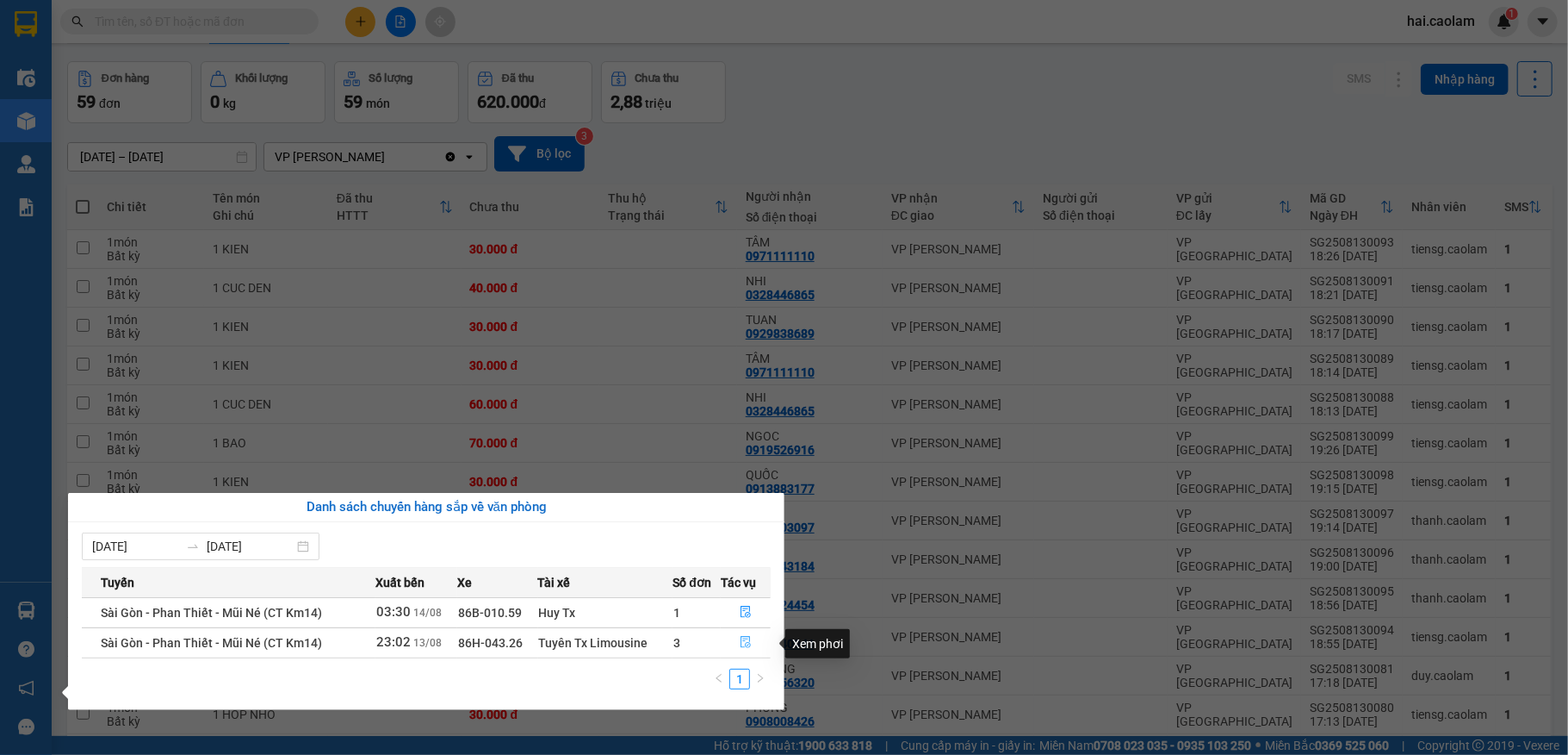
click at [742, 644] on icon "file-done" at bounding box center [745, 641] width 12 height 12
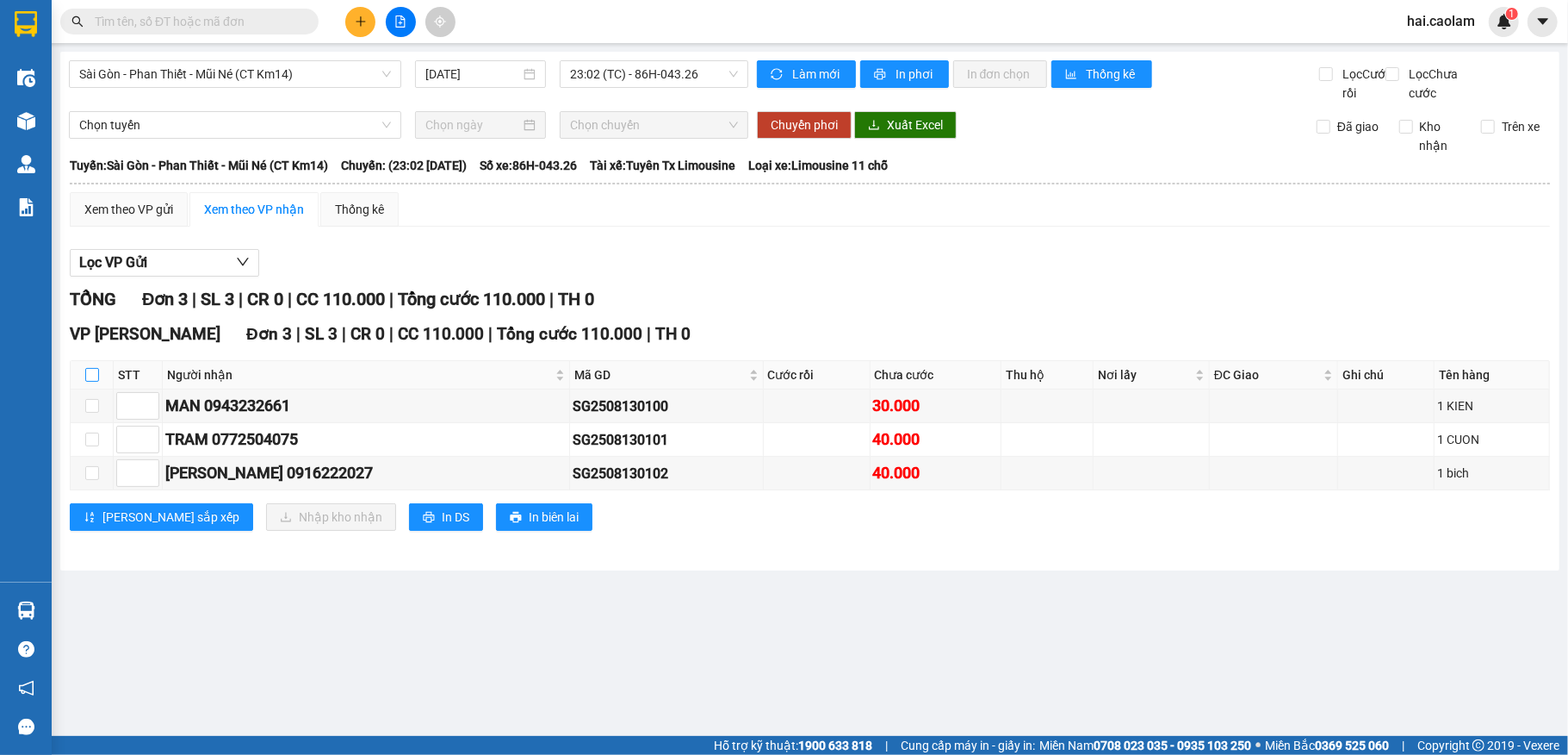
click at [94, 382] on input "checkbox" at bounding box center [92, 374] width 14 height 14
checkbox input "true"
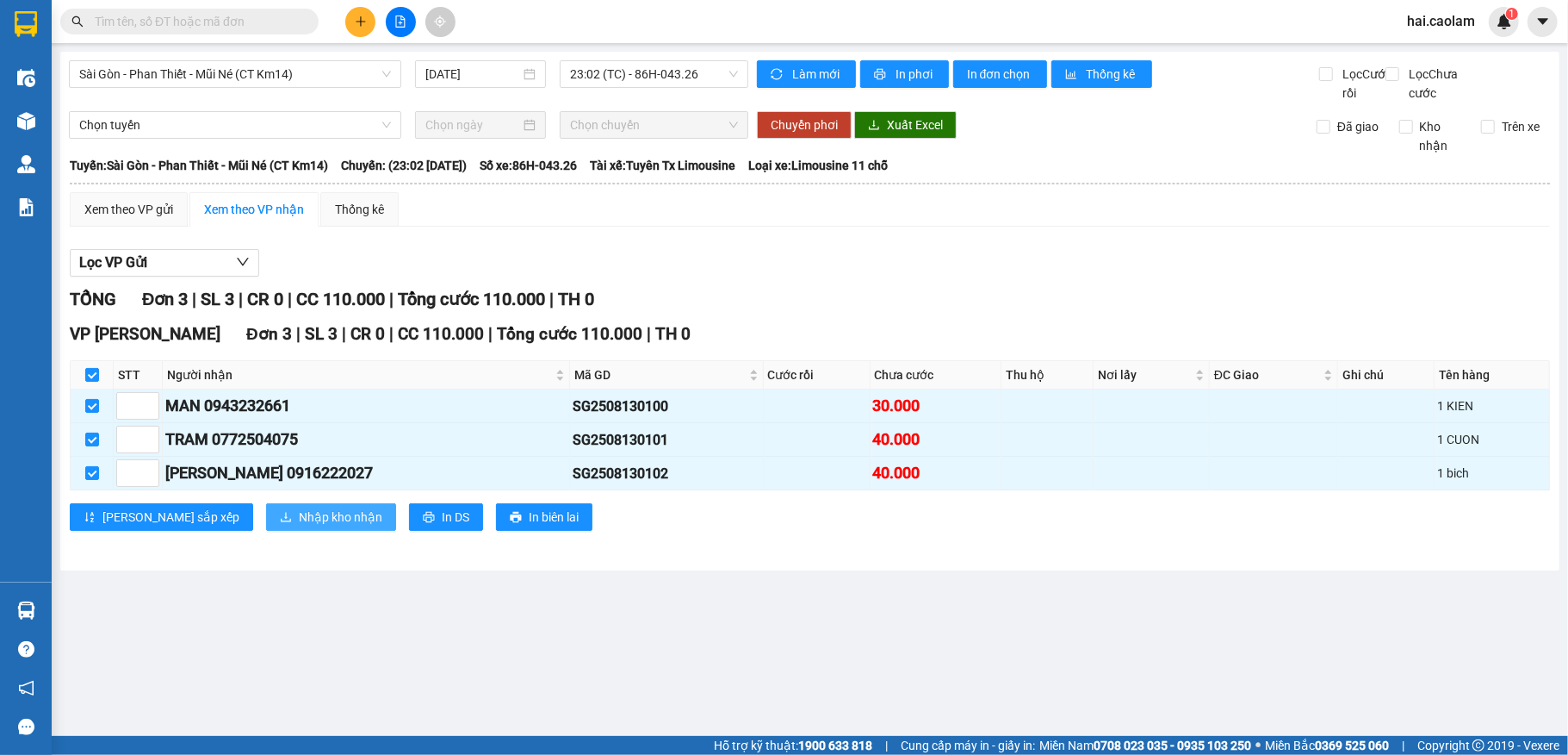
click at [299, 527] on span "Nhập kho nhận" at bounding box center [340, 516] width 83 height 19
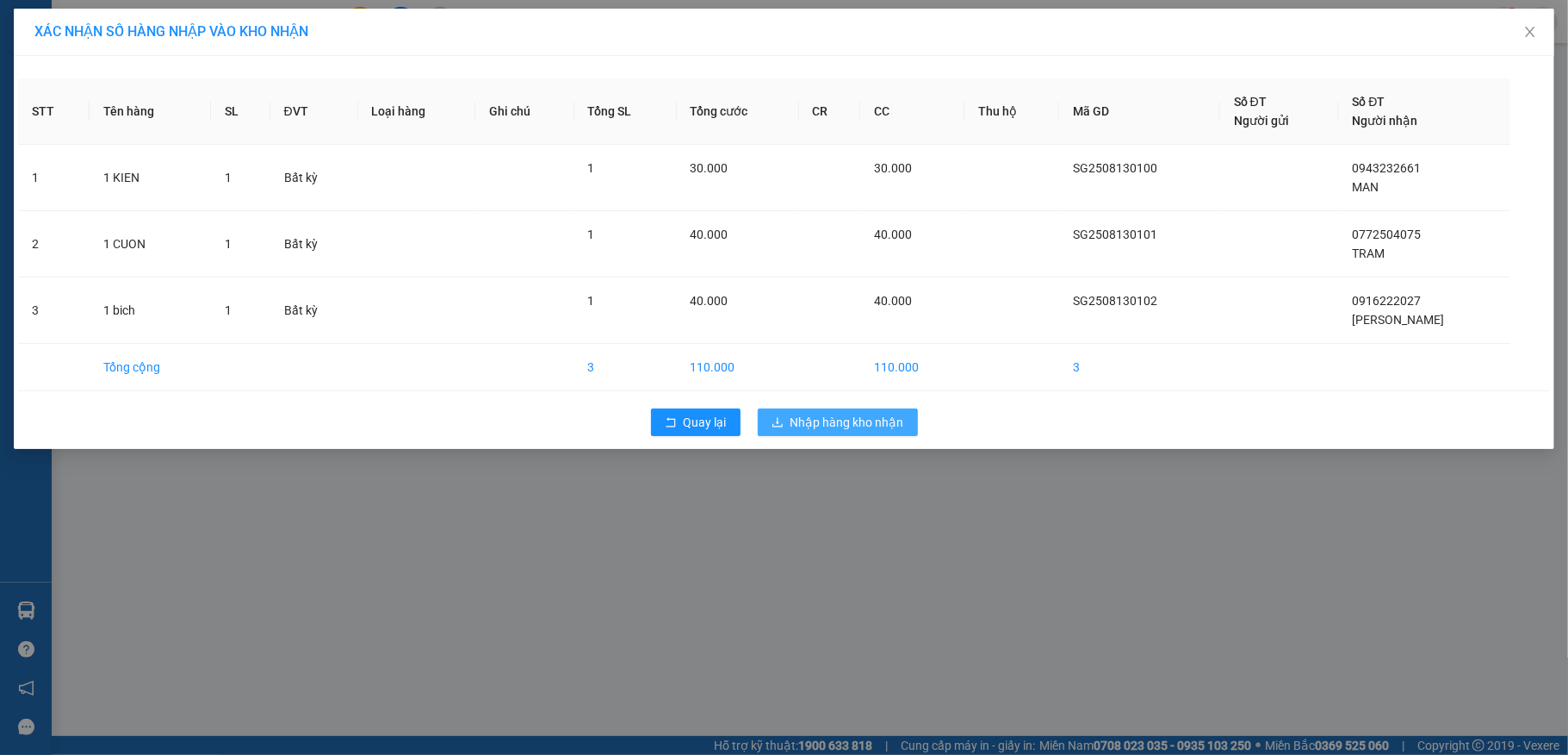
click at [796, 420] on span "Nhập hàng kho nhận" at bounding box center [847, 422] width 114 height 19
